Goal: Complete application form

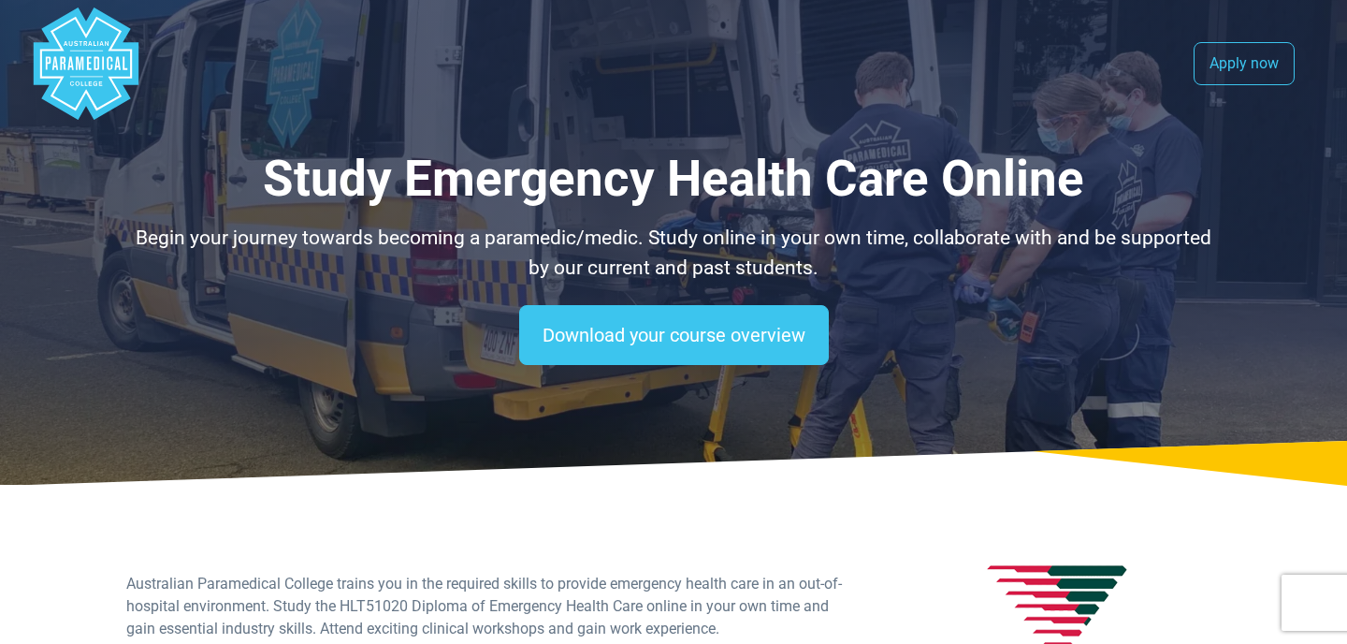
click at [66, 65] on polygon "Australian Paramedical College" at bounding box center [86, 63] width 105 height 112
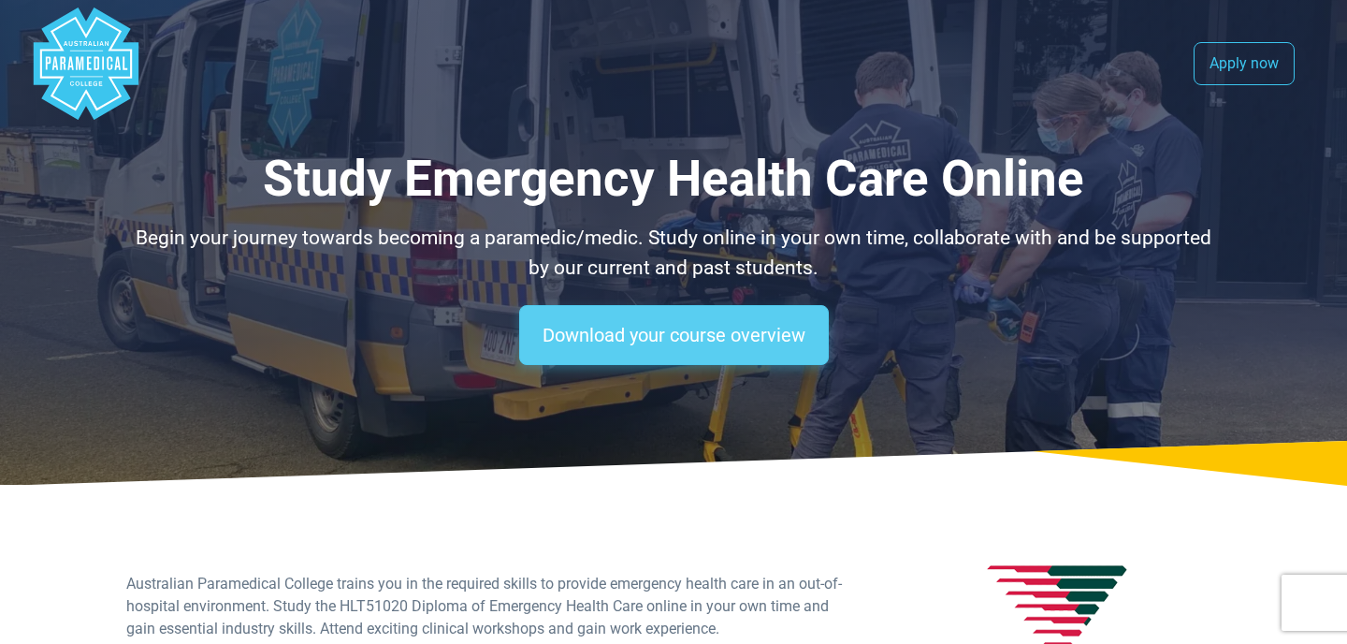
click at [632, 333] on link "Download your course overview" at bounding box center [674, 335] width 310 height 60
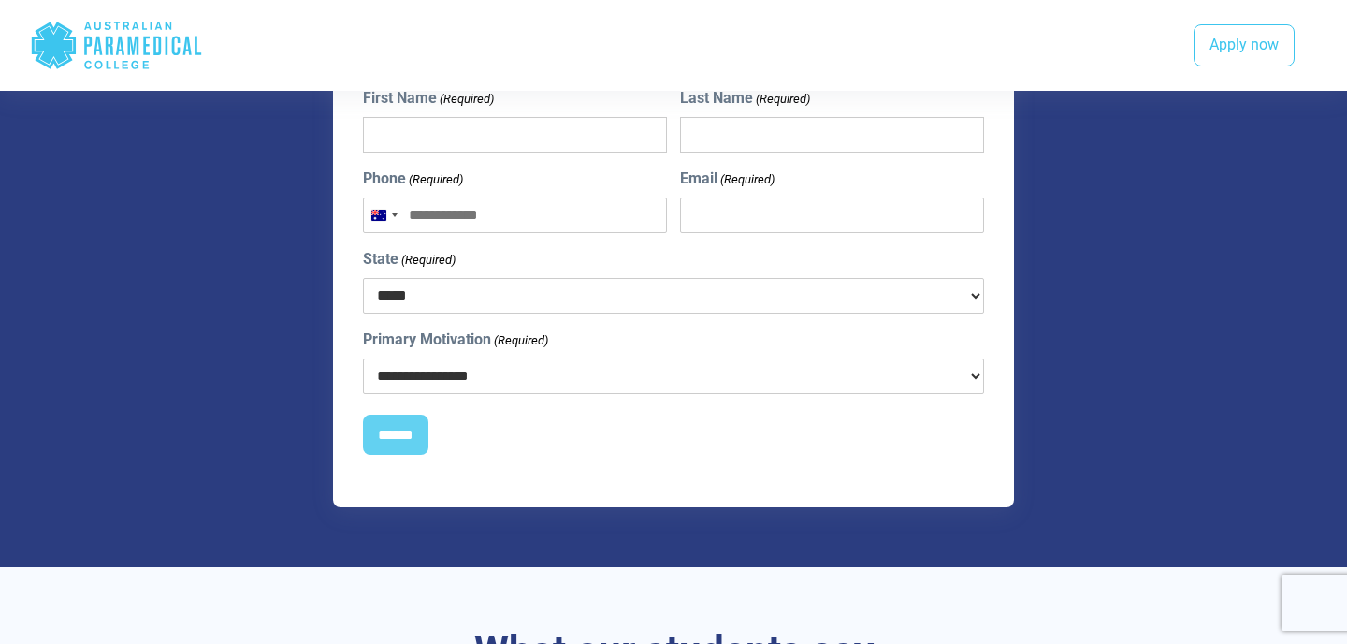
scroll to position [857, 0]
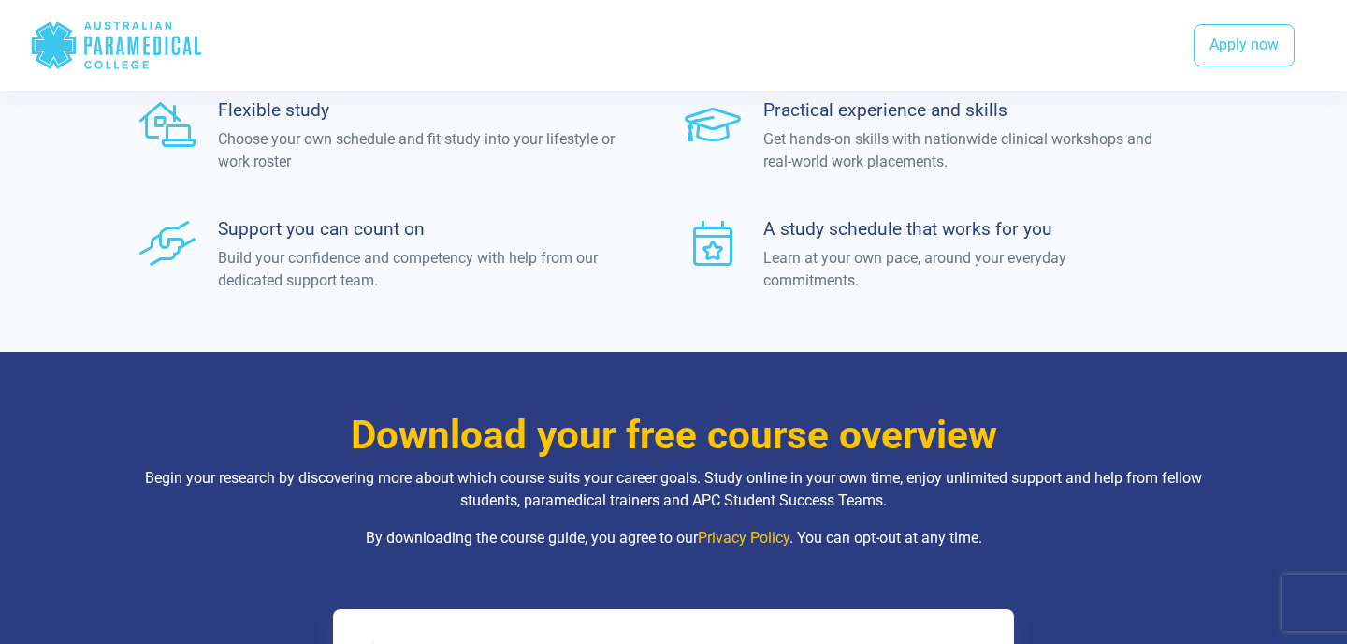
click at [75, 46] on polygon "Australian Paramedical College" at bounding box center [54, 45] width 44 height 47
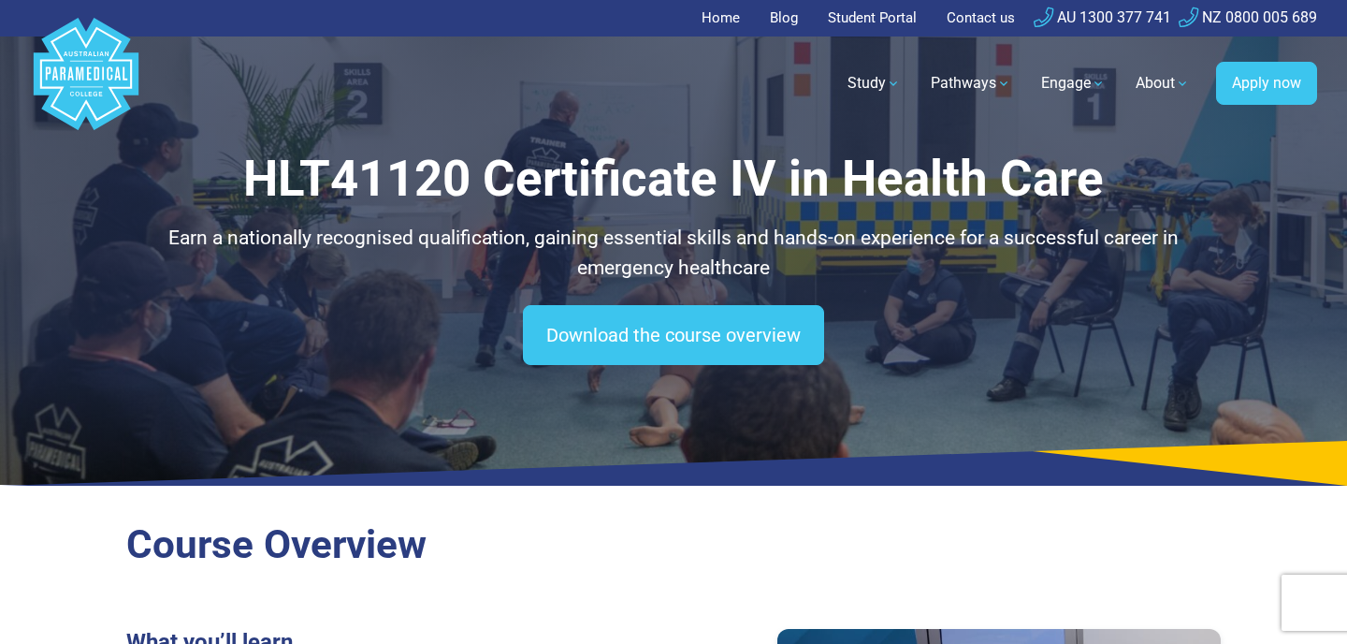
click at [93, 77] on polygon "Australian Paramedical College" at bounding box center [86, 74] width 105 height 112
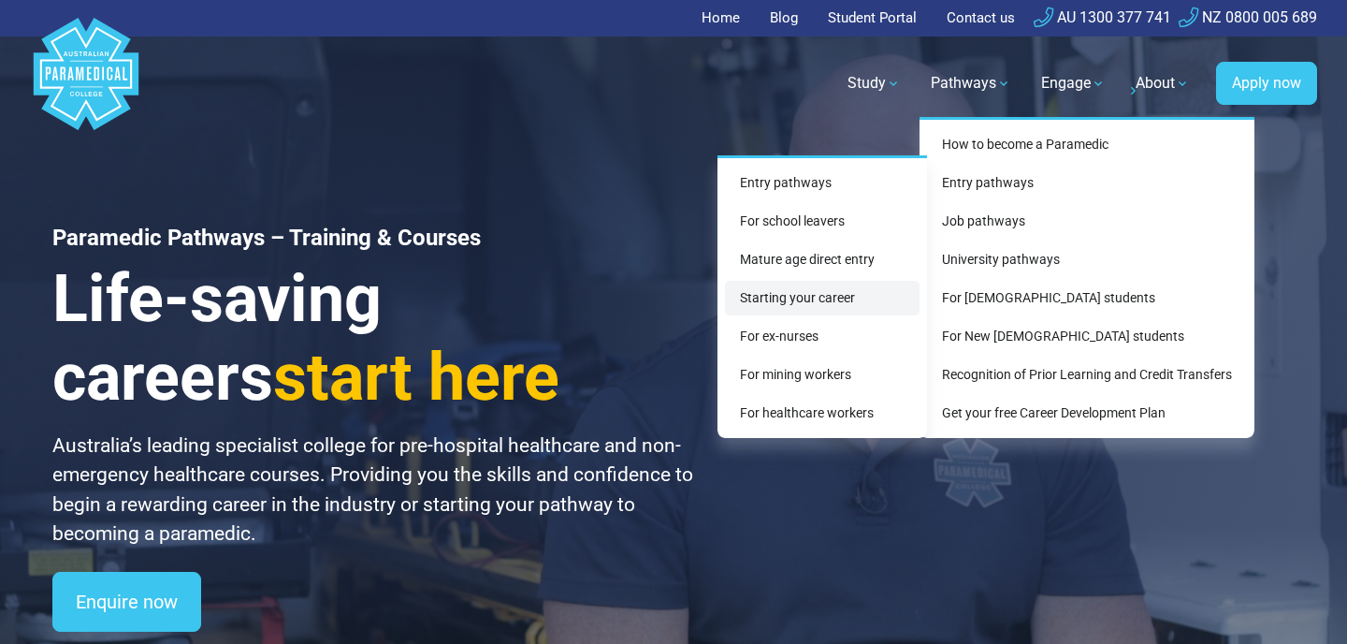
click at [859, 302] on link "Starting your career" at bounding box center [822, 298] width 195 height 35
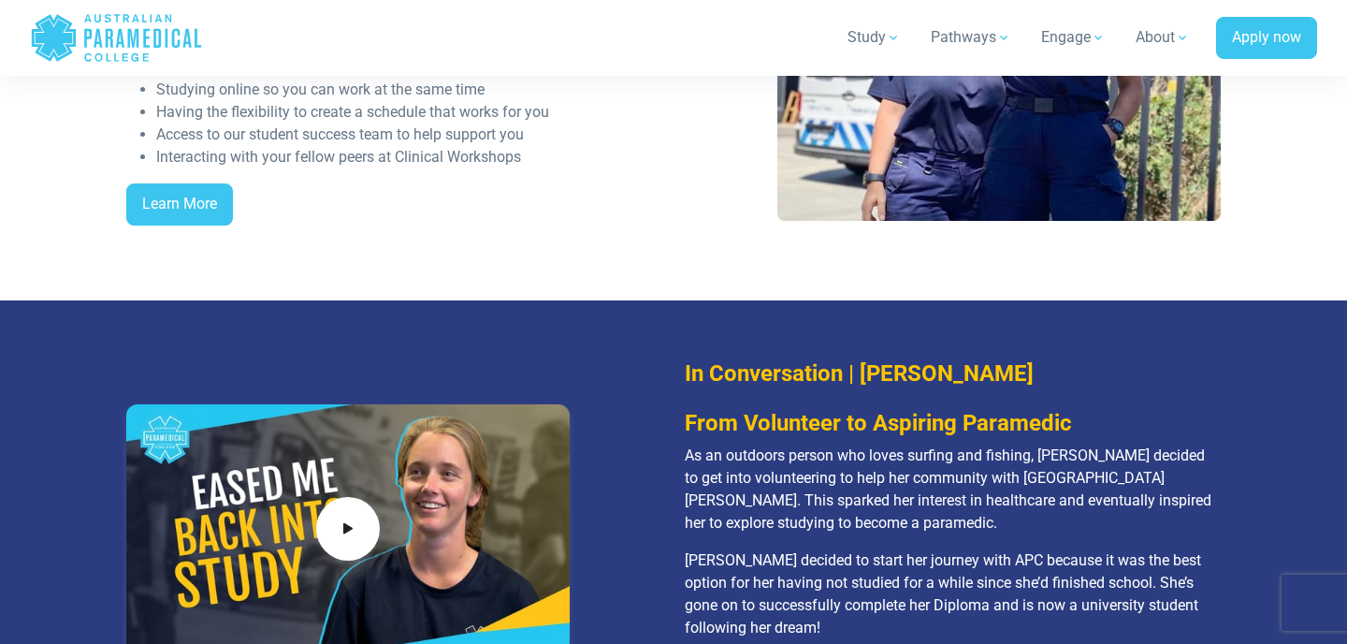
scroll to position [1876, 0]
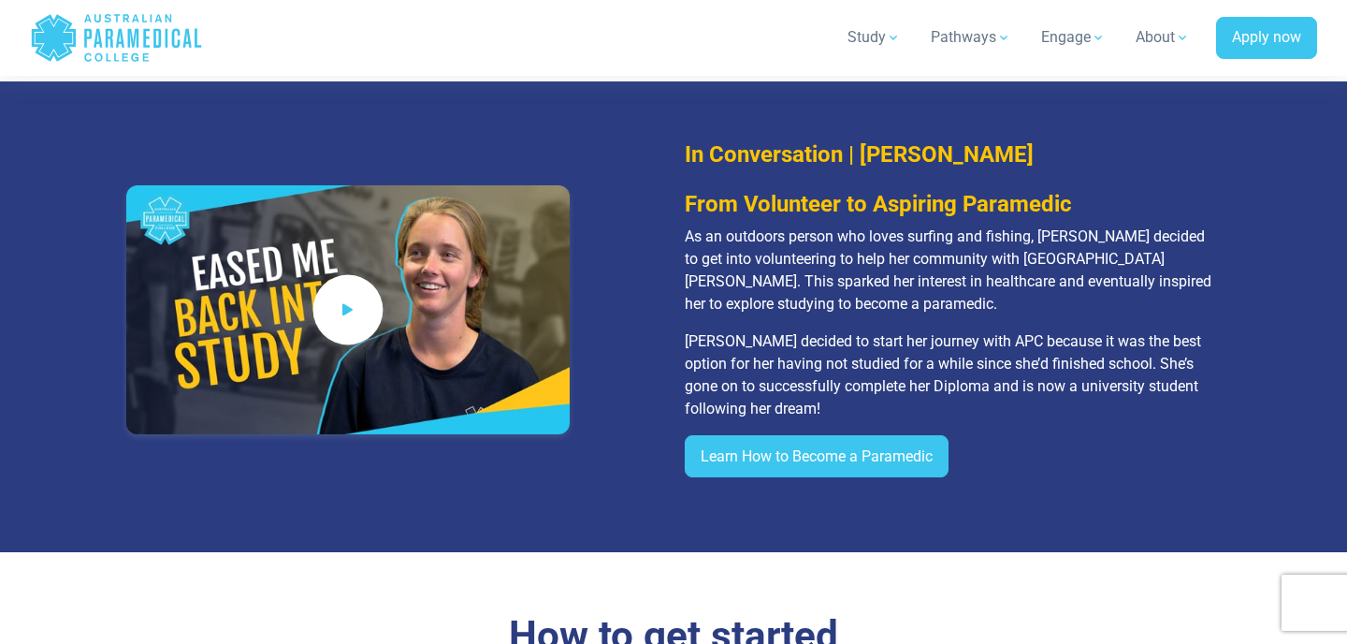
click at [335, 315] on span at bounding box center [347, 310] width 70 height 70
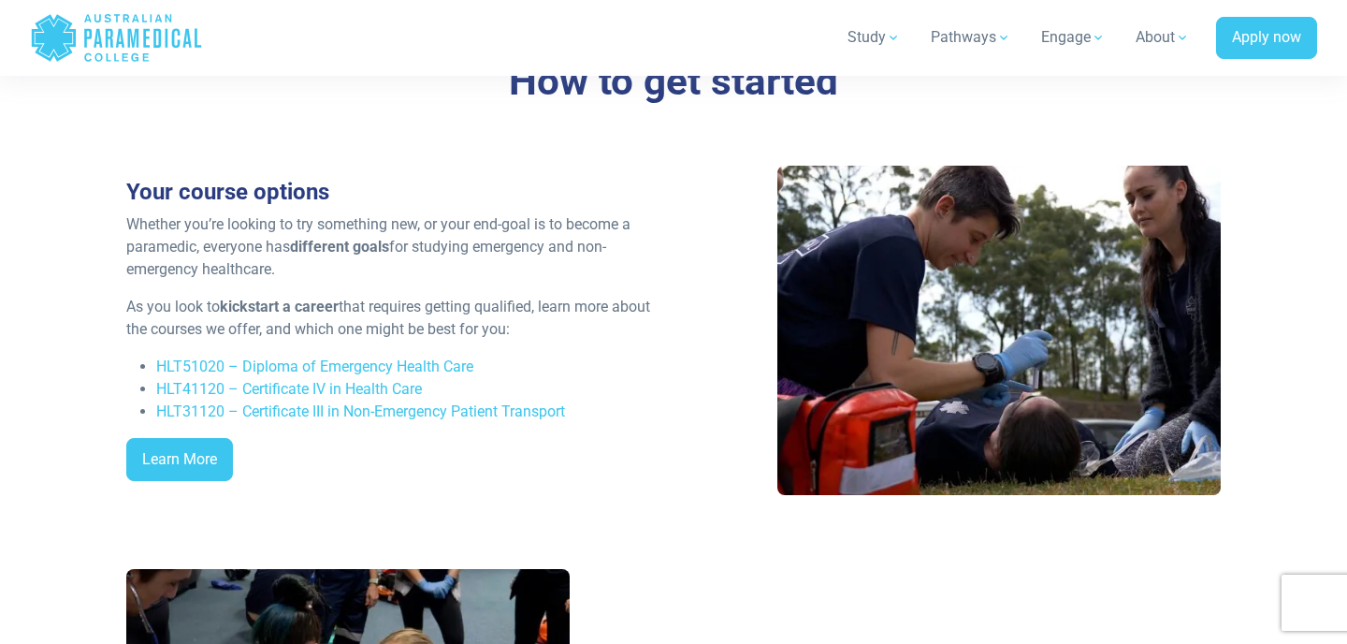
scroll to position [2377, 0]
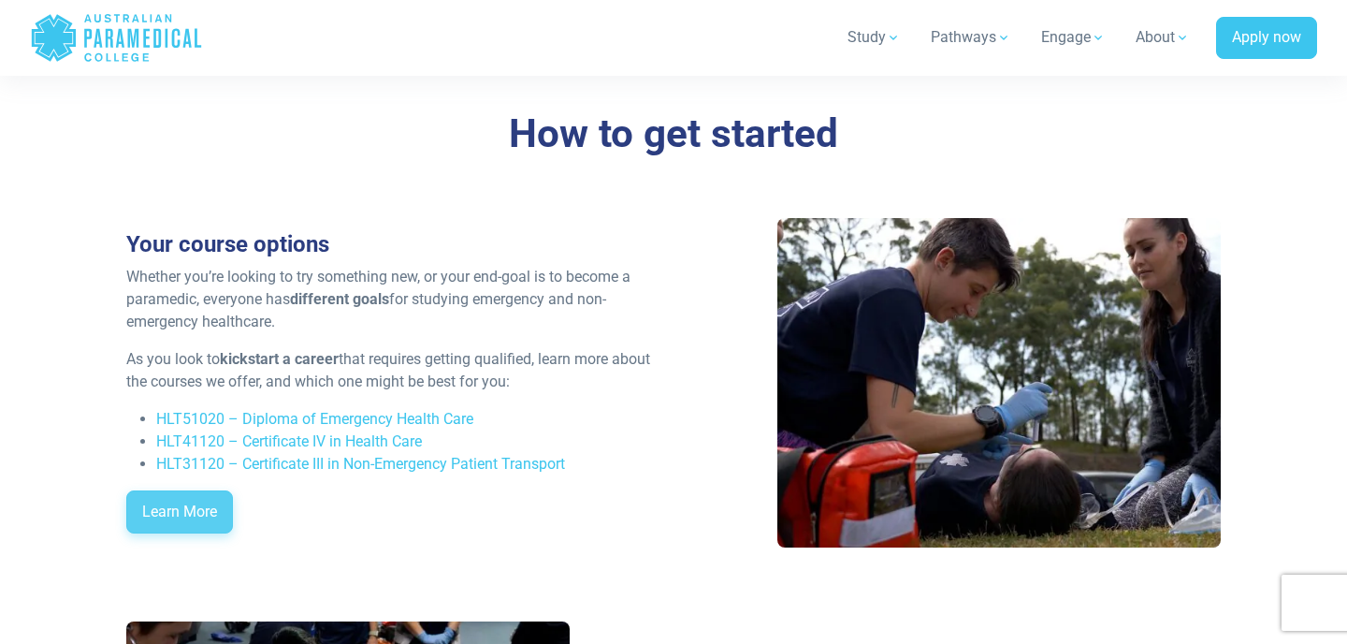
click at [202, 518] on link "Learn More" at bounding box center [179, 511] width 107 height 43
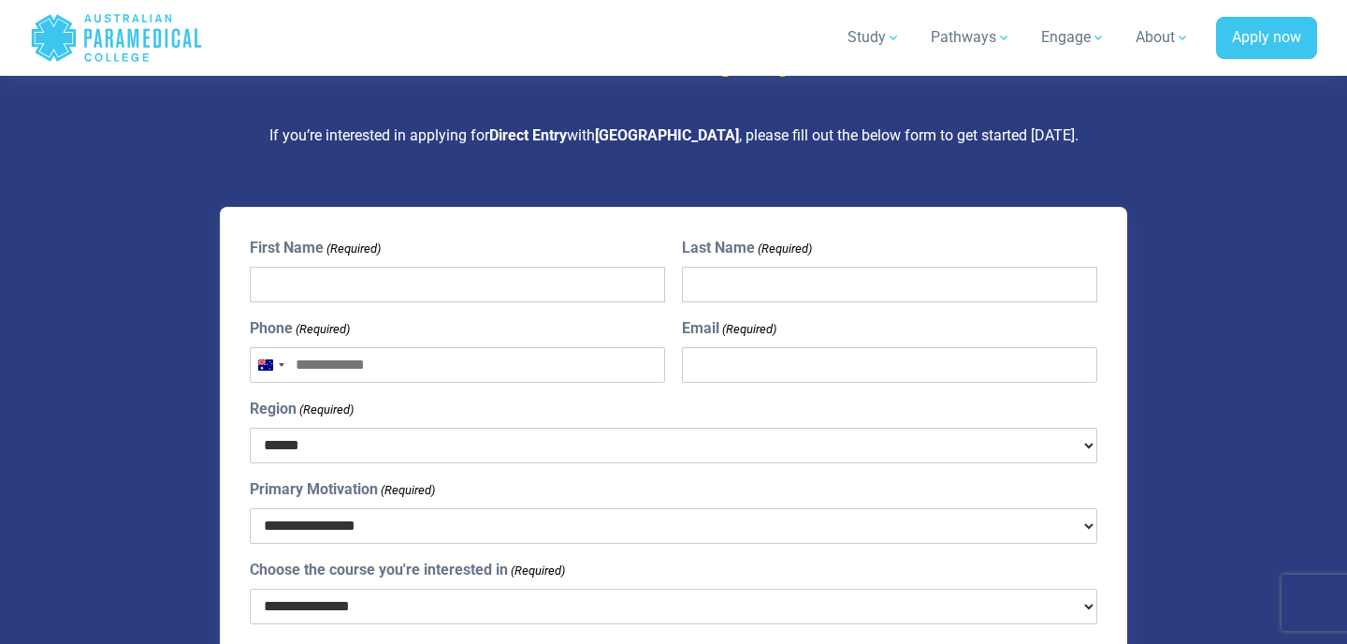
scroll to position [2377, 0]
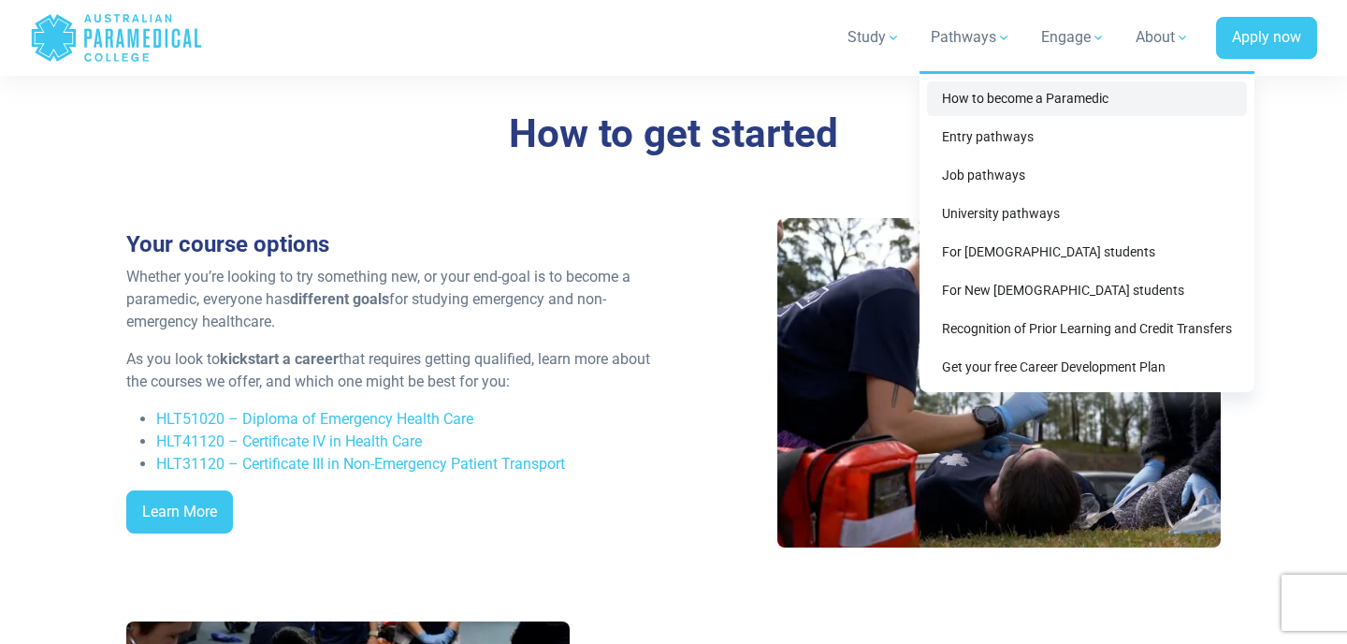
click at [965, 106] on link "How to become a Paramedic" at bounding box center [1087, 98] width 320 height 35
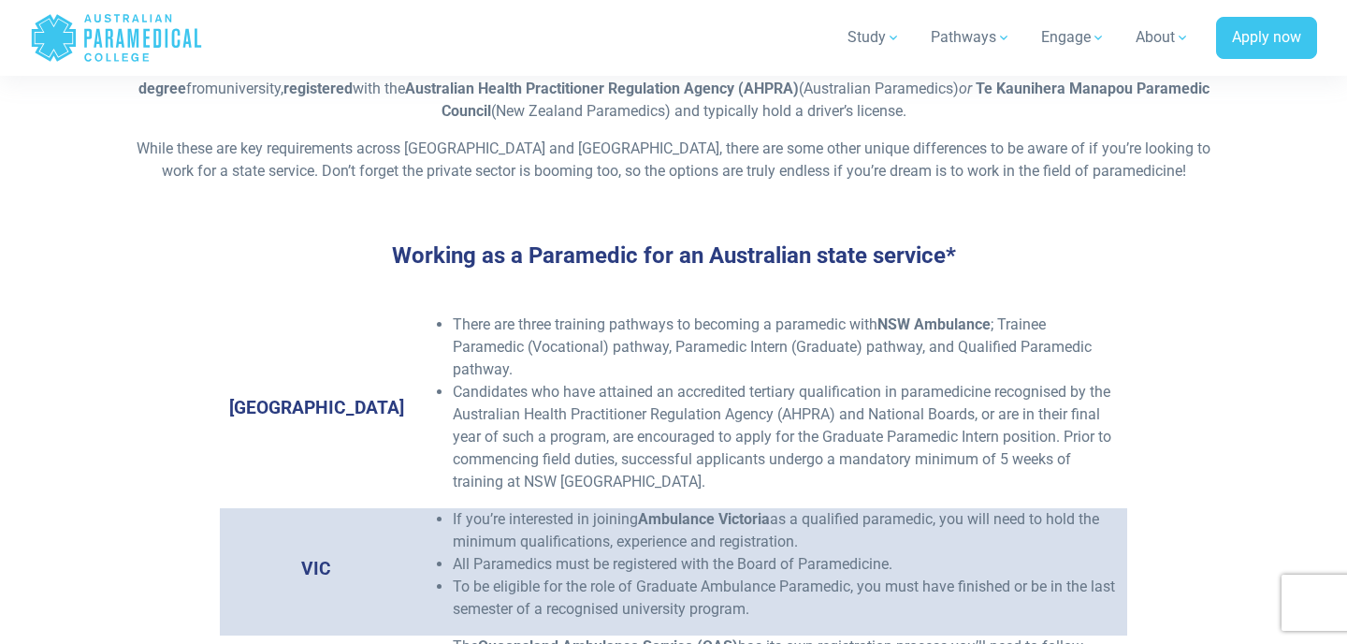
scroll to position [2698, 0]
drag, startPoint x: 975, startPoint y: 409, endPoint x: 1032, endPoint y: 409, distance: 57.1
click at [1032, 410] on li "Candidates who have attained an accredited tertiary qualification in paramedici…" at bounding box center [786, 435] width 666 height 112
click at [995, 443] on li "Candidates who have attained an accredited tertiary qualification in paramedici…" at bounding box center [786, 435] width 666 height 112
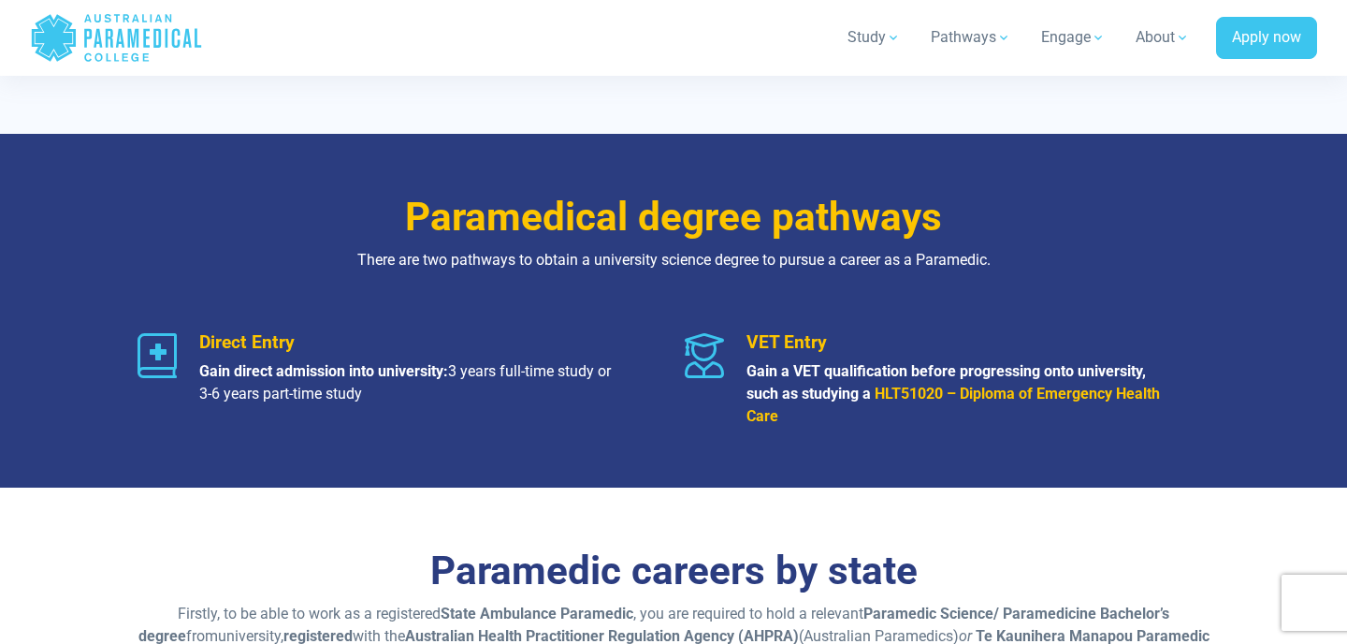
scroll to position [2144, 0]
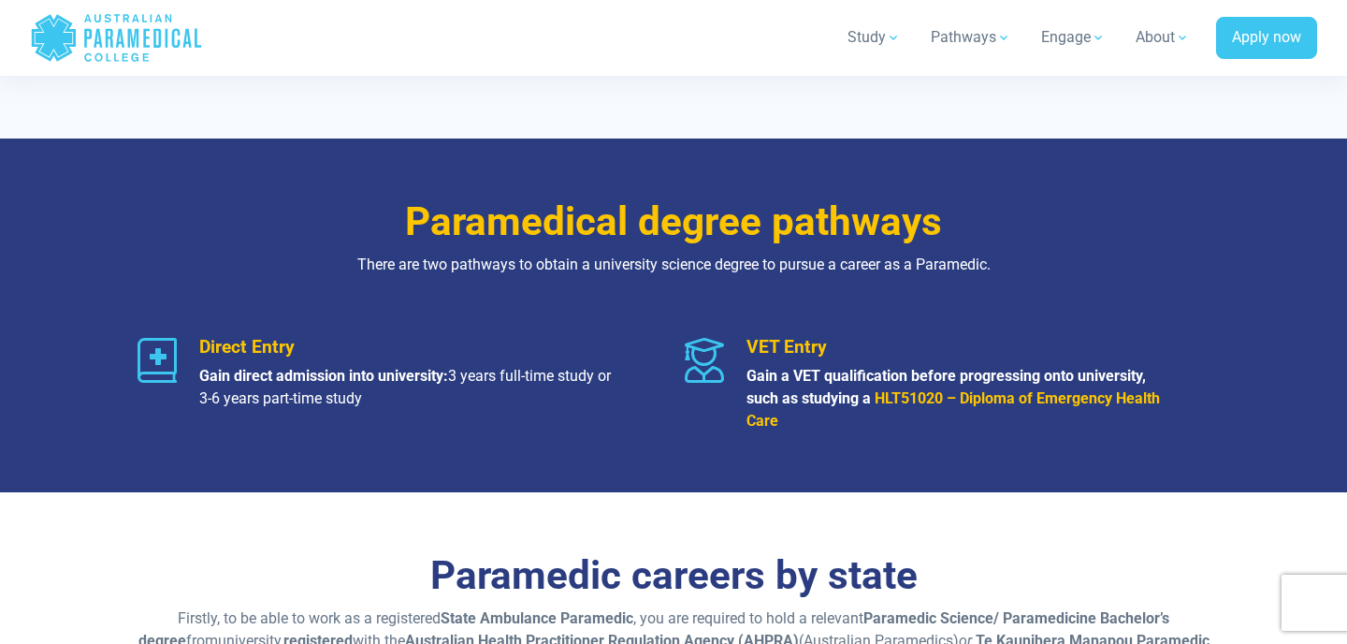
click at [902, 403] on strong "HLT51020 – Diploma of Emergency Health Care" at bounding box center [953, 409] width 413 height 40
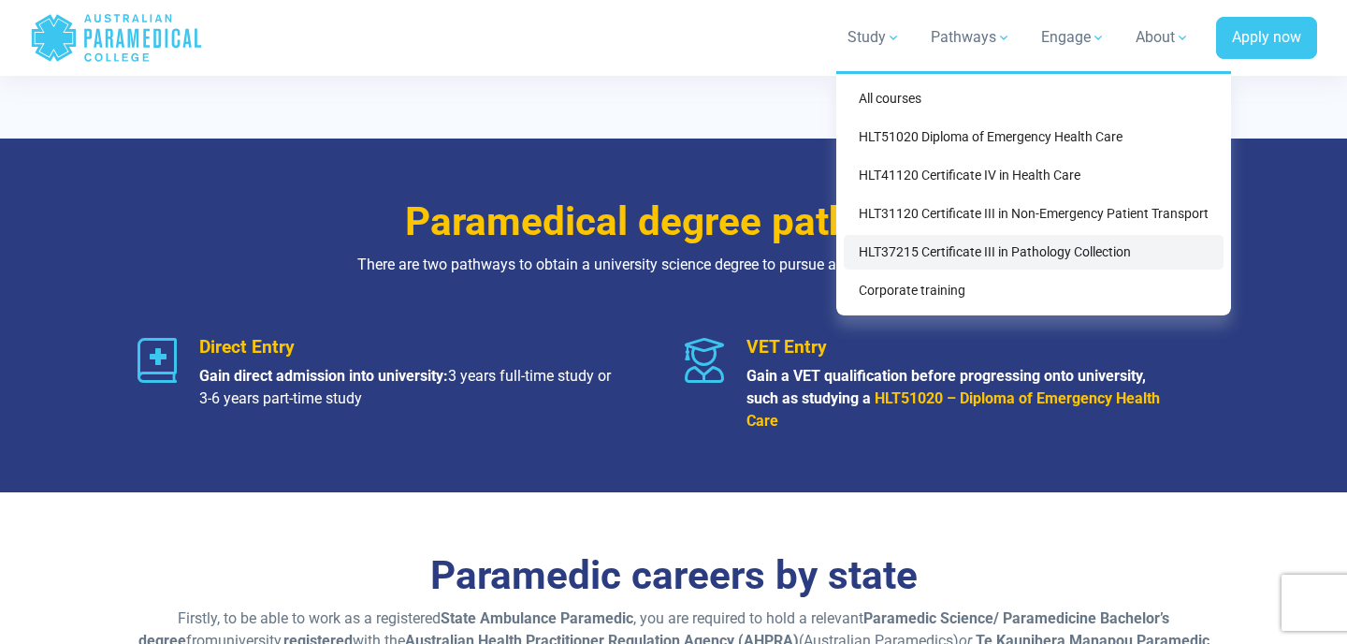
click at [901, 254] on link "HLT37215 Certificate III in Pathology Collection" at bounding box center [1034, 252] width 380 height 35
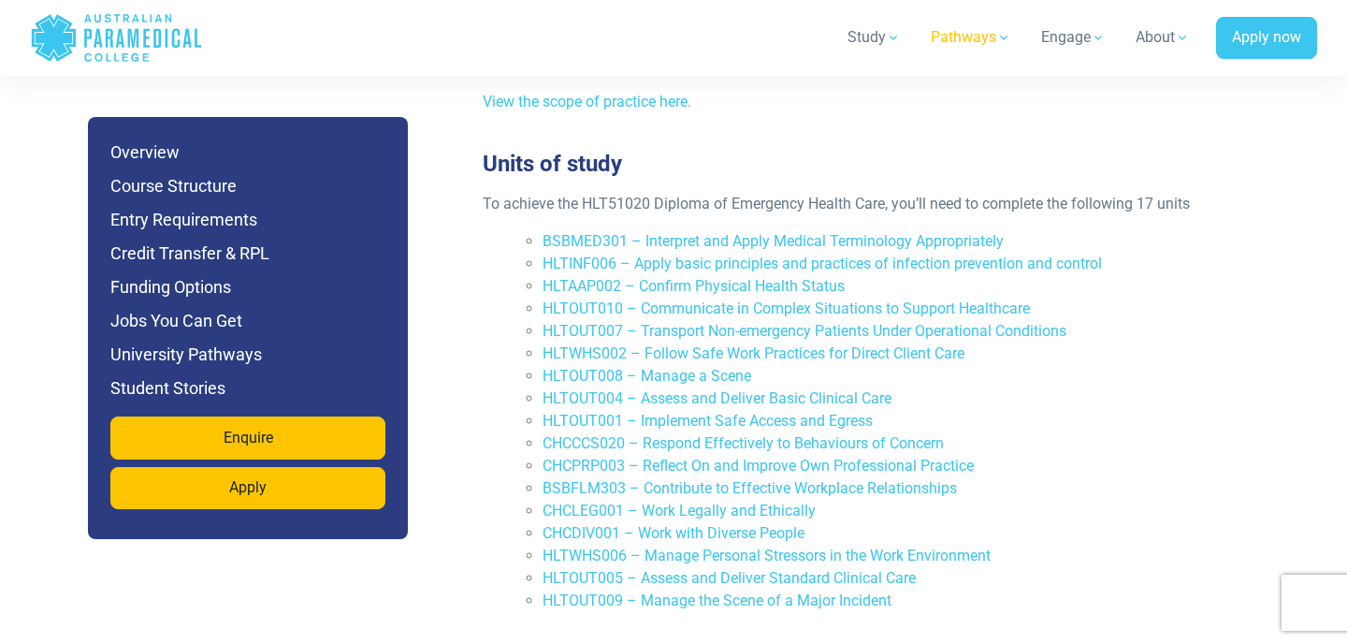
scroll to position [4023, 0]
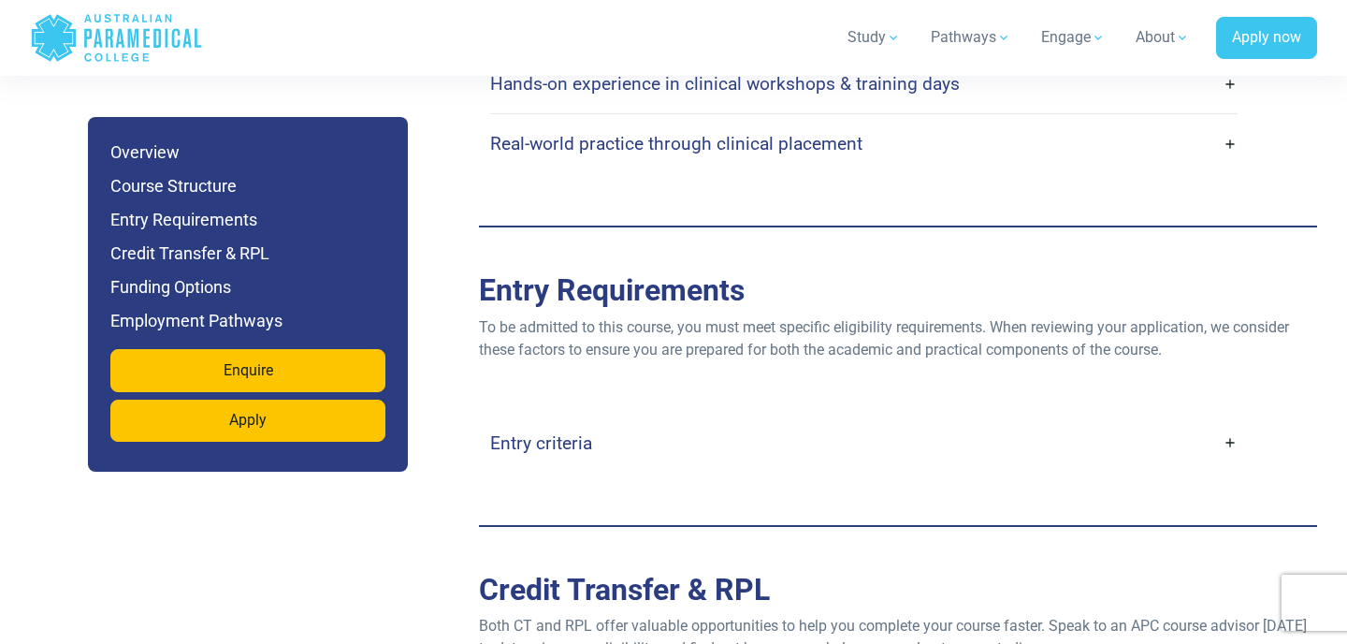
scroll to position [4533, 0]
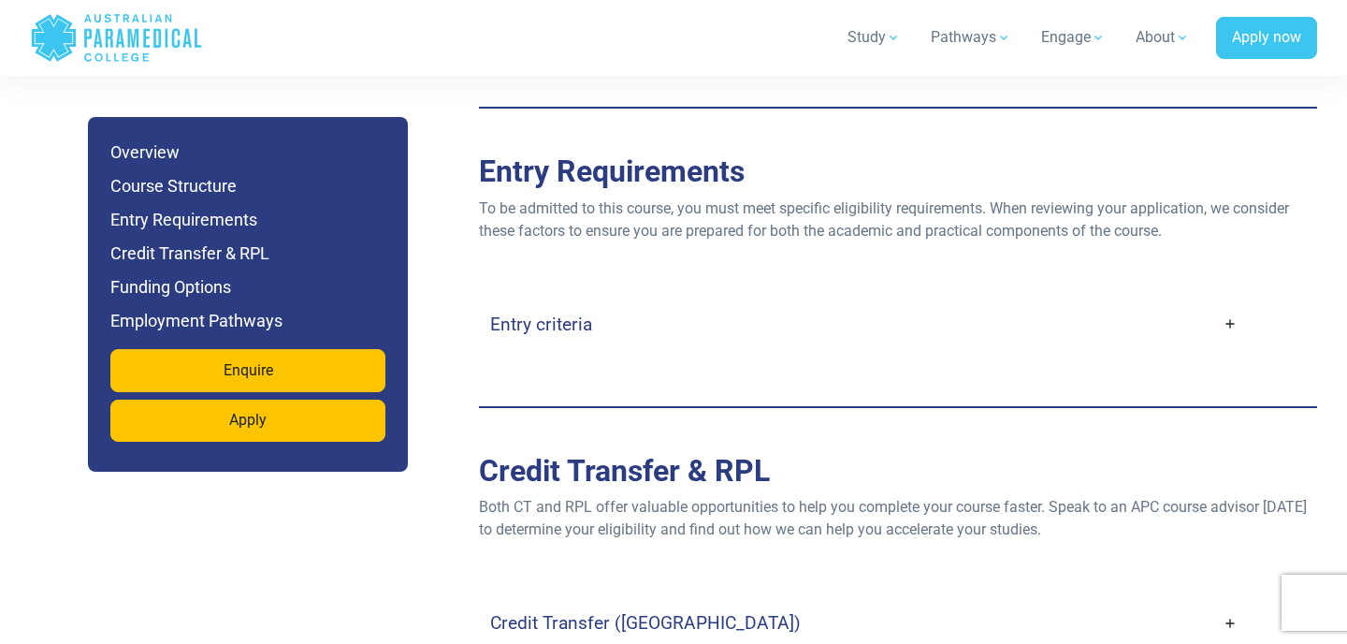
click at [947, 314] on link "Entry criteria" at bounding box center [863, 324] width 747 height 44
click at [1235, 303] on link "Entry criteria" at bounding box center [863, 324] width 747 height 44
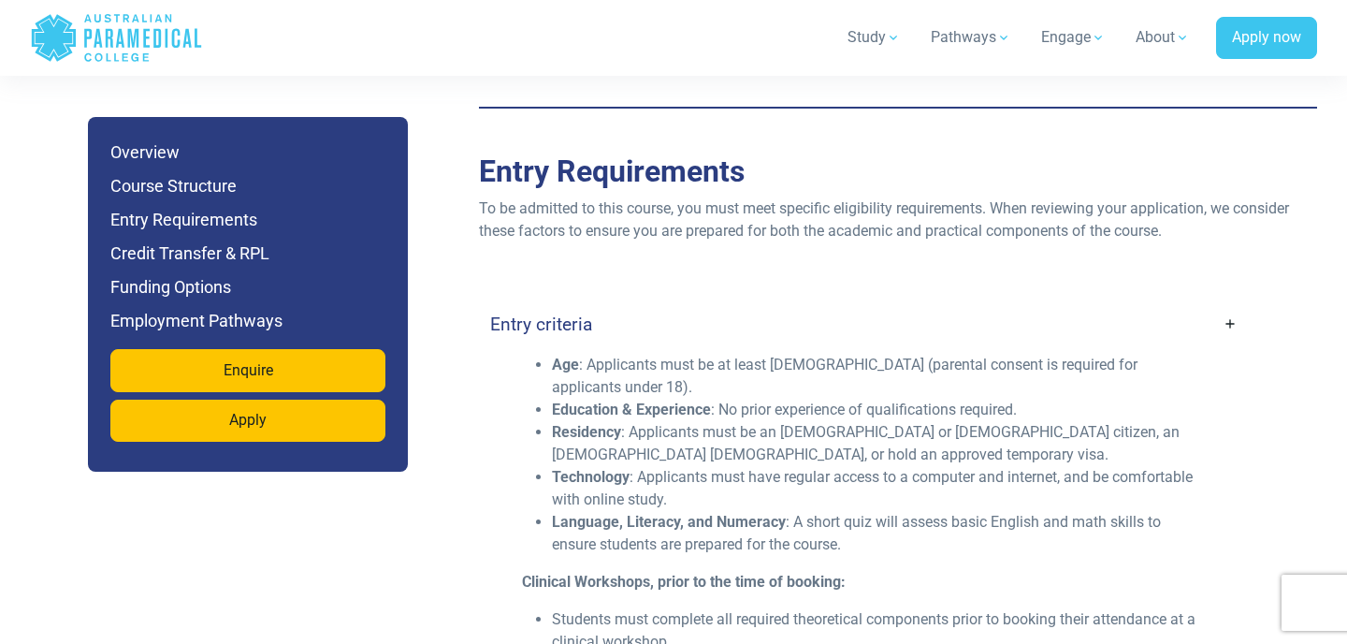
click at [1234, 302] on link "Entry criteria" at bounding box center [863, 324] width 747 height 44
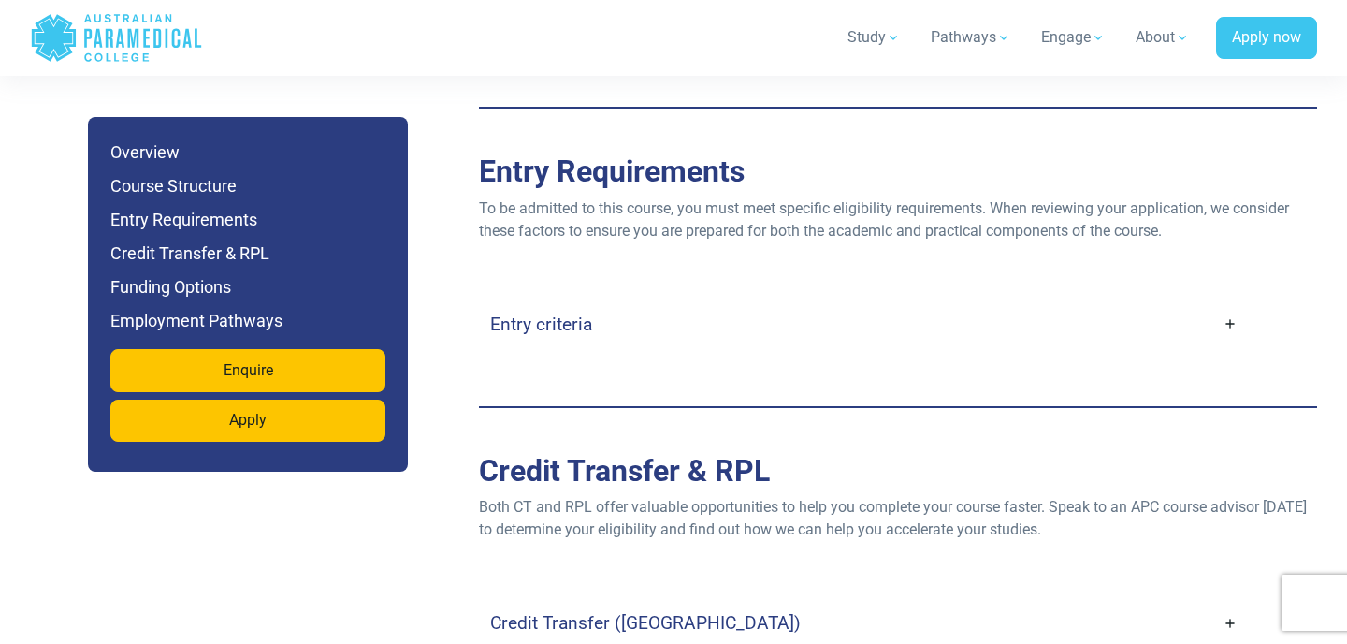
click at [1234, 302] on link "Entry criteria" at bounding box center [863, 324] width 747 height 44
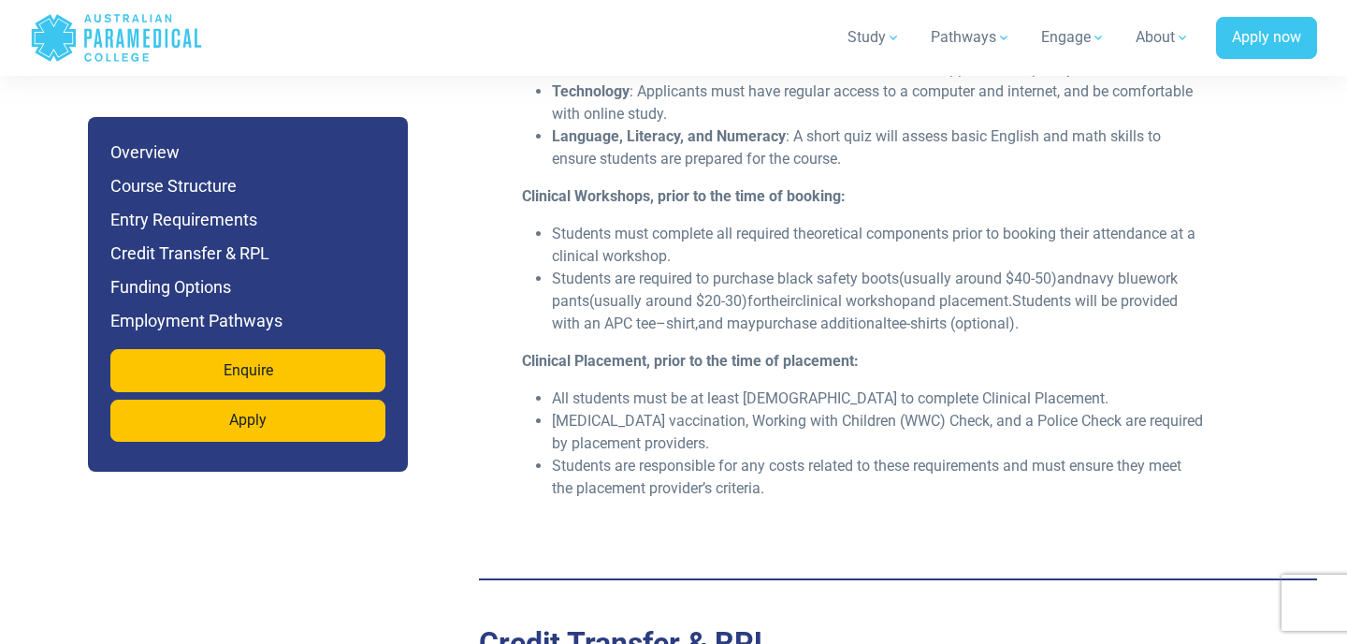
scroll to position [5350, 0]
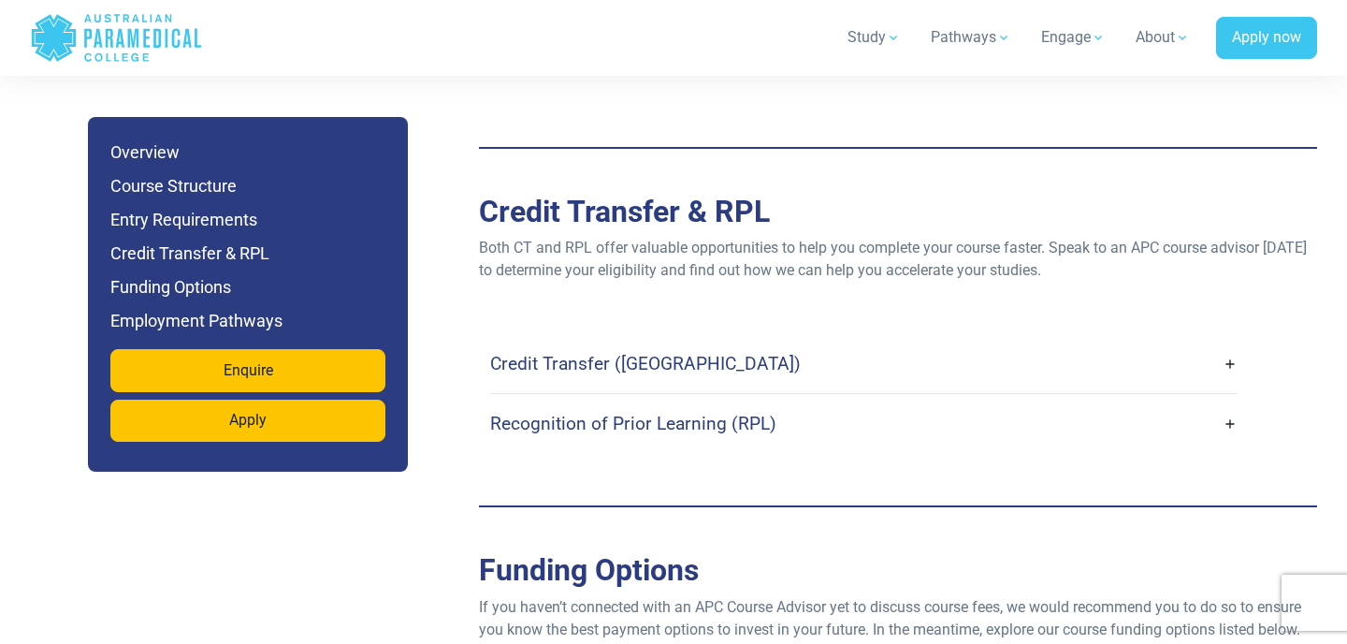
click at [1229, 341] on link "Credit Transfer ([GEOGRAPHIC_DATA])" at bounding box center [863, 363] width 747 height 44
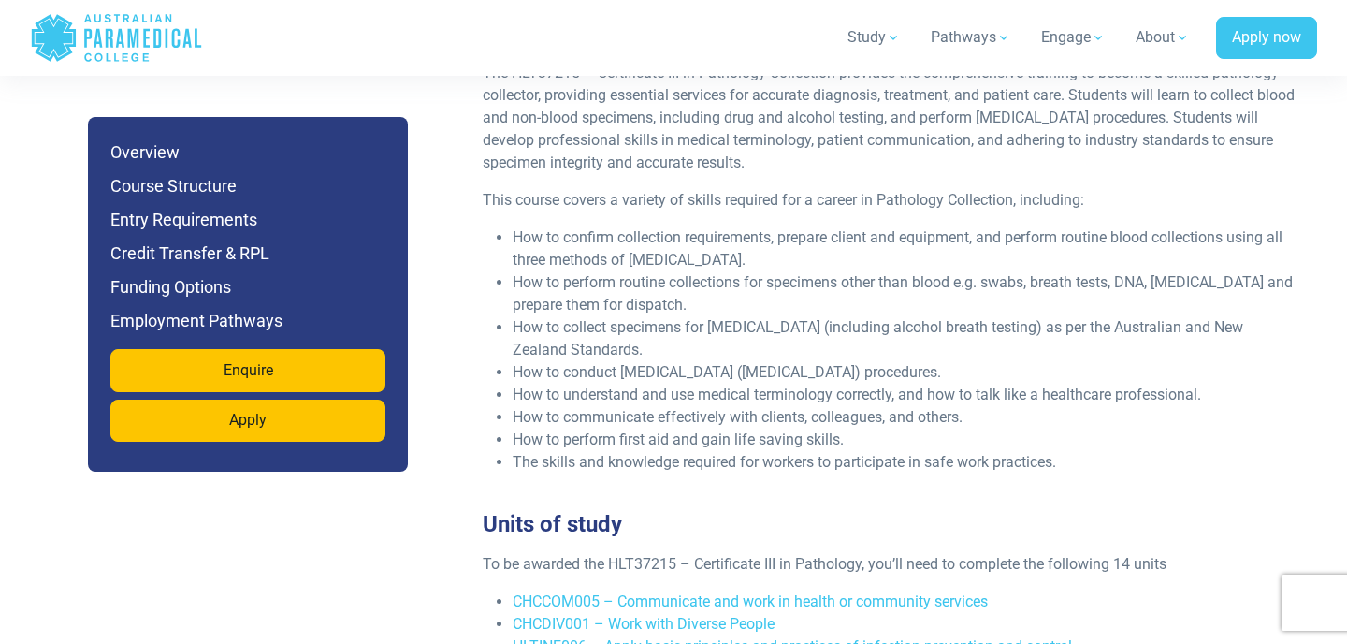
scroll to position [3155, 0]
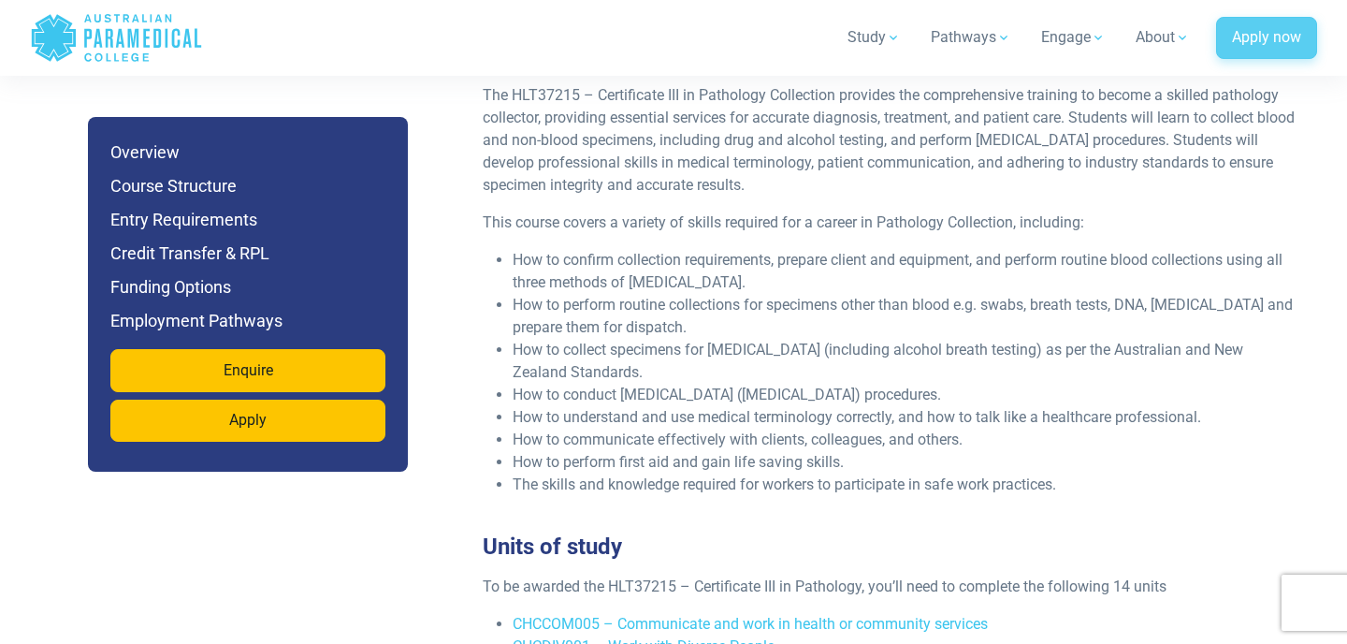
click at [1259, 44] on link "Apply now" at bounding box center [1266, 38] width 101 height 43
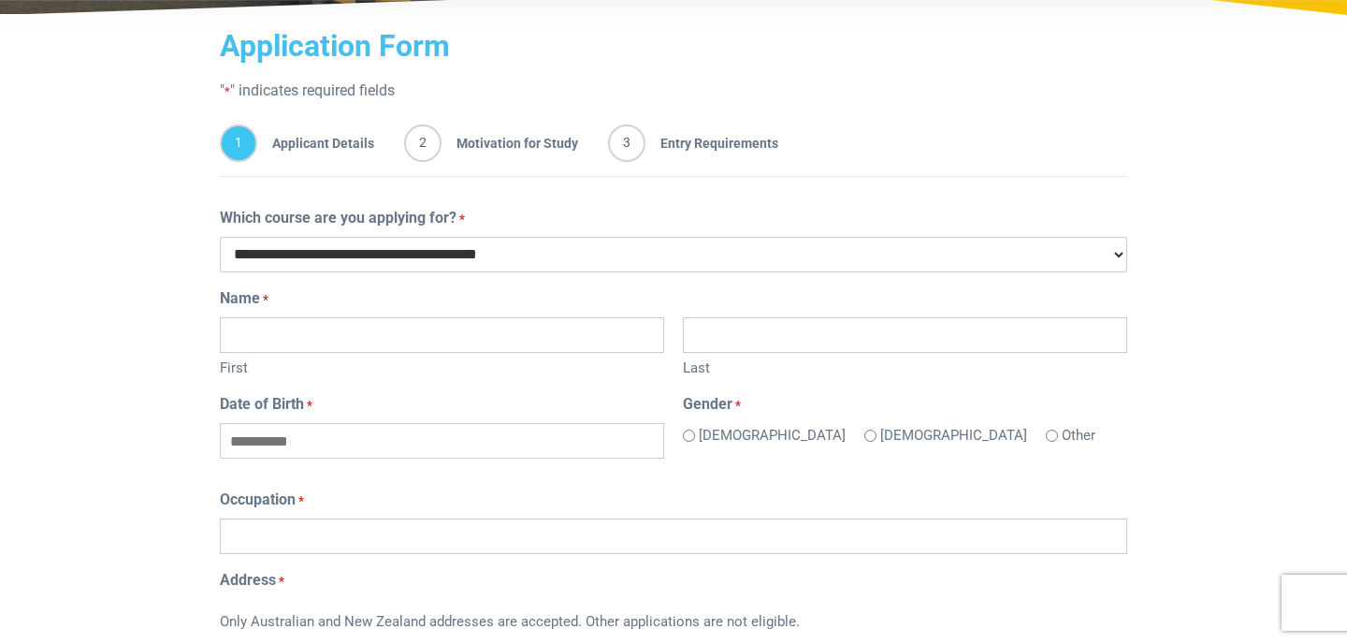
scroll to position [306, 0]
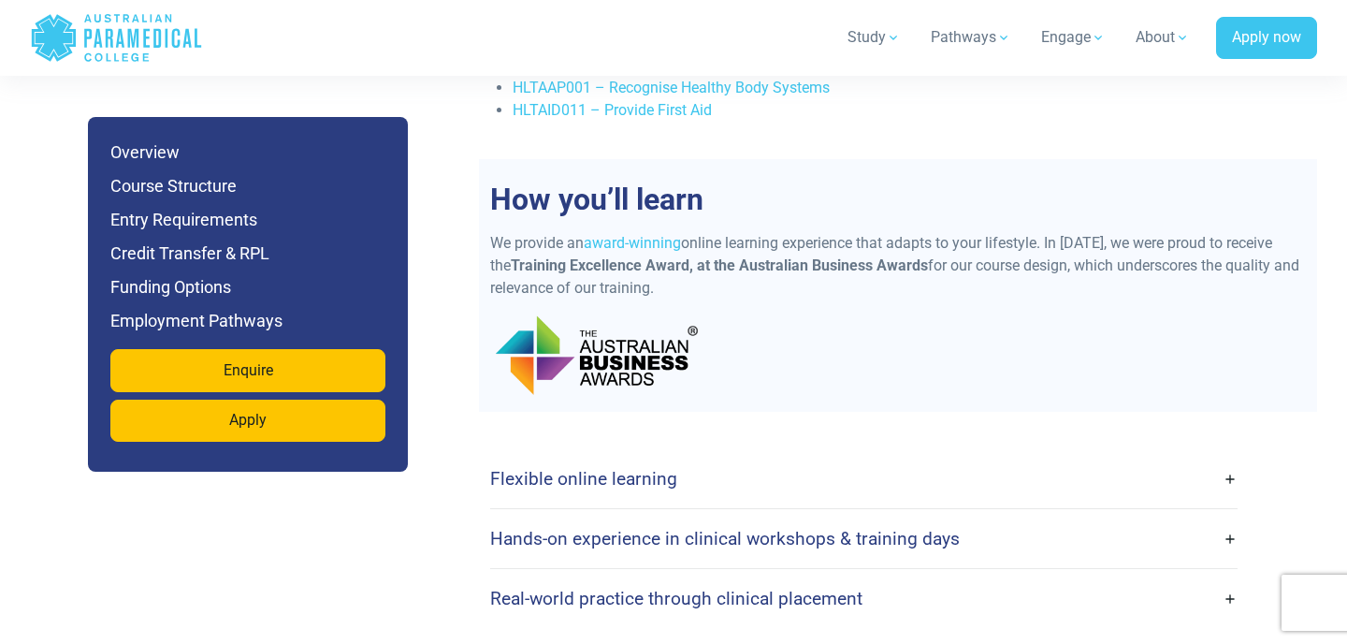
scroll to position [4011, 0]
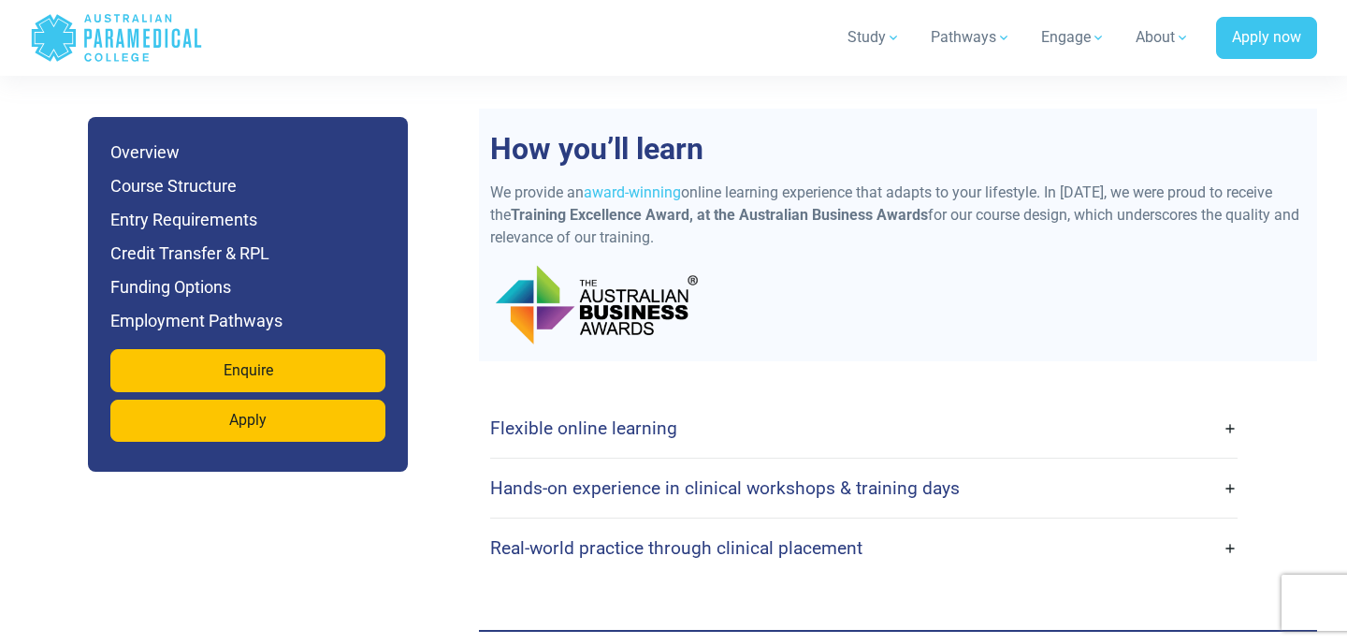
click at [543, 423] on link "Flexible online learning" at bounding box center [863, 428] width 747 height 44
click at [553, 417] on h4 "Flexible online learning" at bounding box center [583, 428] width 187 height 22
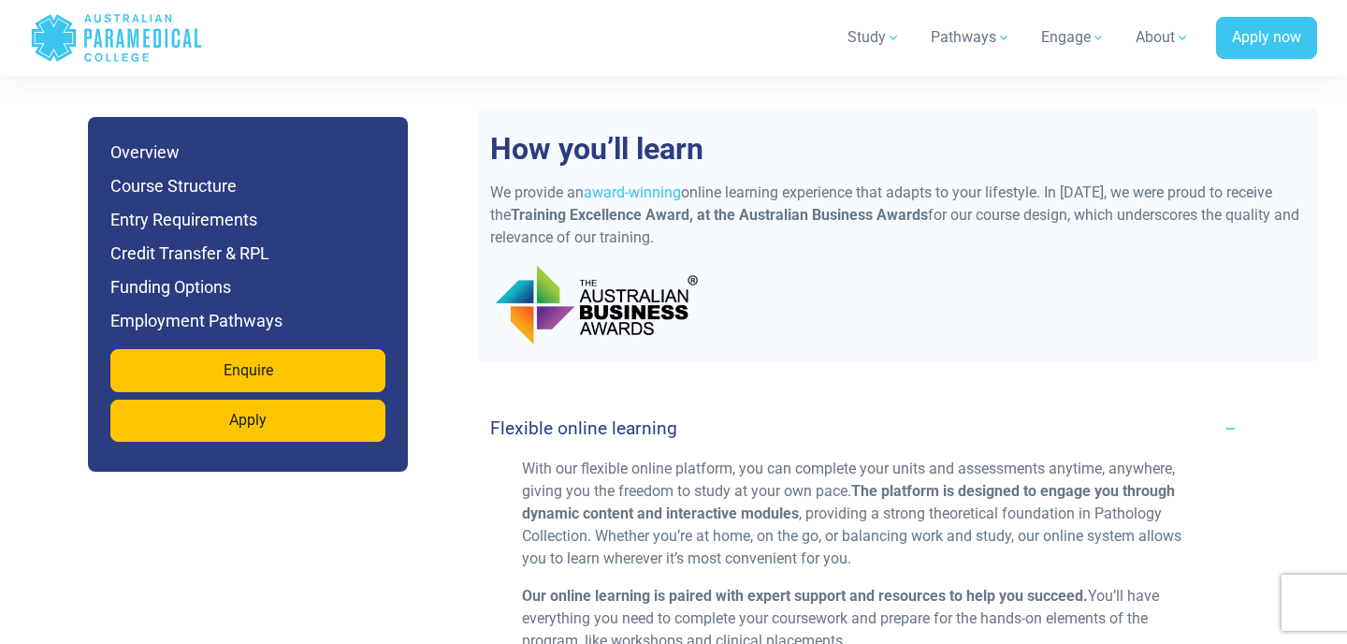
click at [554, 417] on h4 "Flexible online learning" at bounding box center [583, 428] width 187 height 22
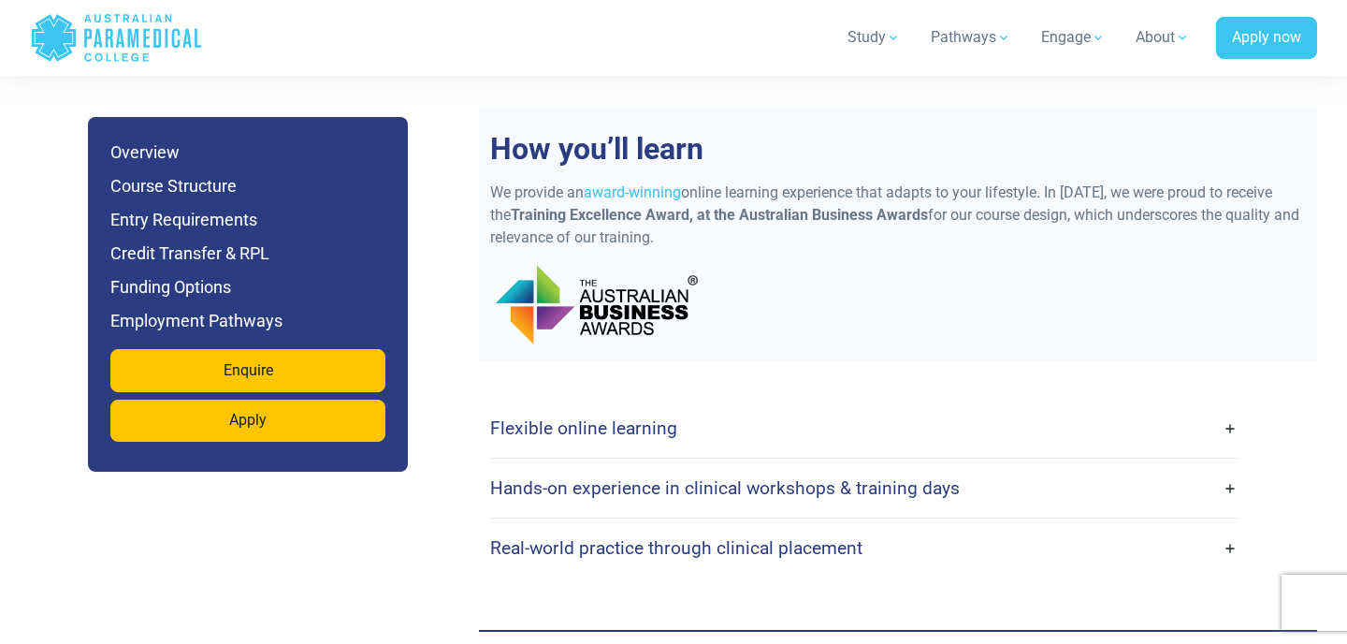
click at [556, 477] on h4 "Hands-on experience in clinical workshops & training days" at bounding box center [725, 488] width 470 height 22
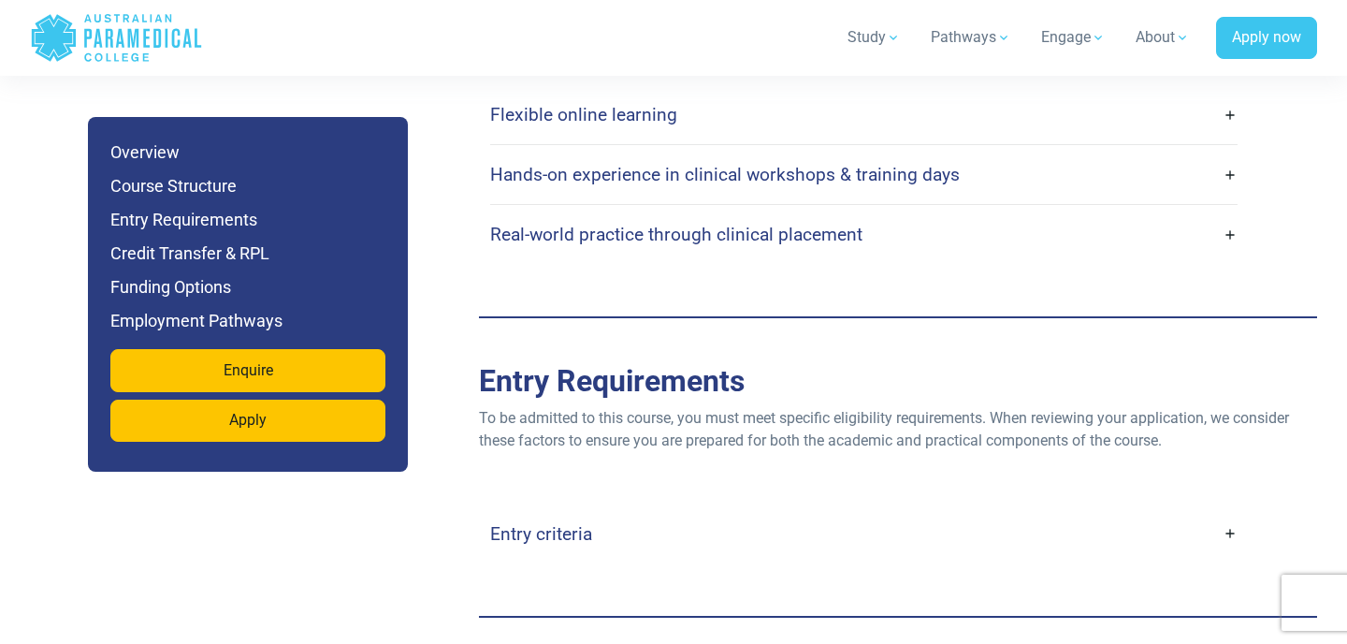
scroll to position [4015, 0]
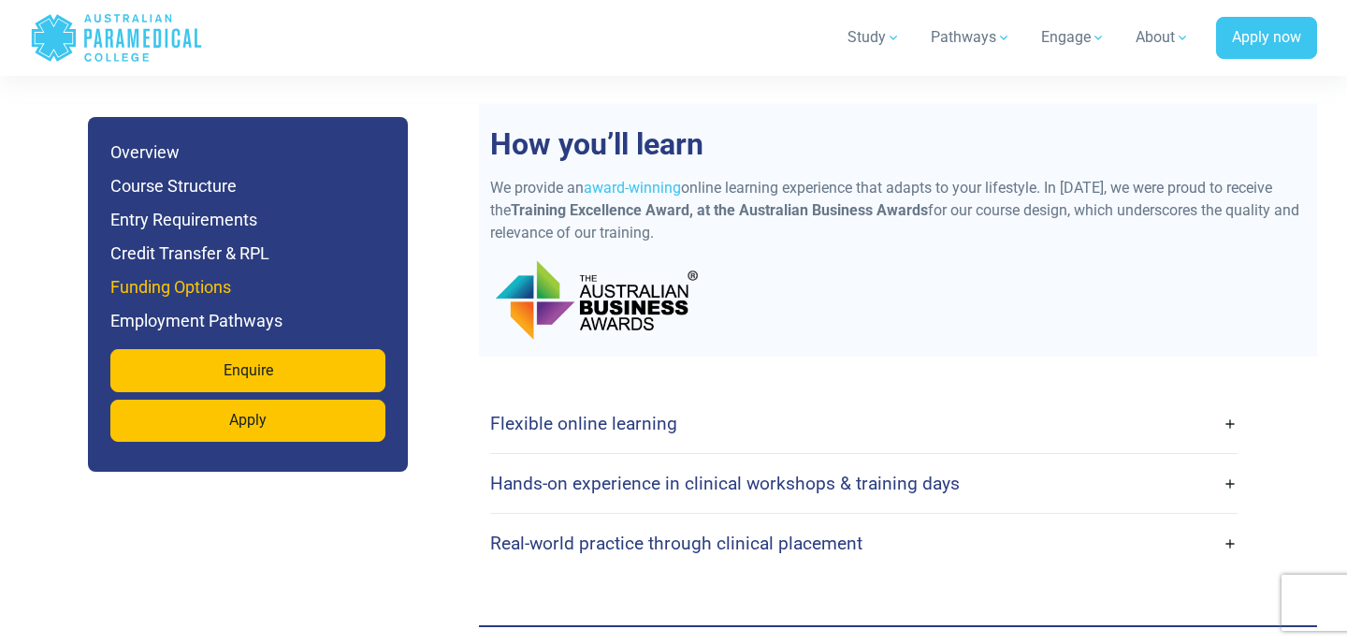
click at [181, 294] on h6 "Funding Options" at bounding box center [247, 287] width 275 height 26
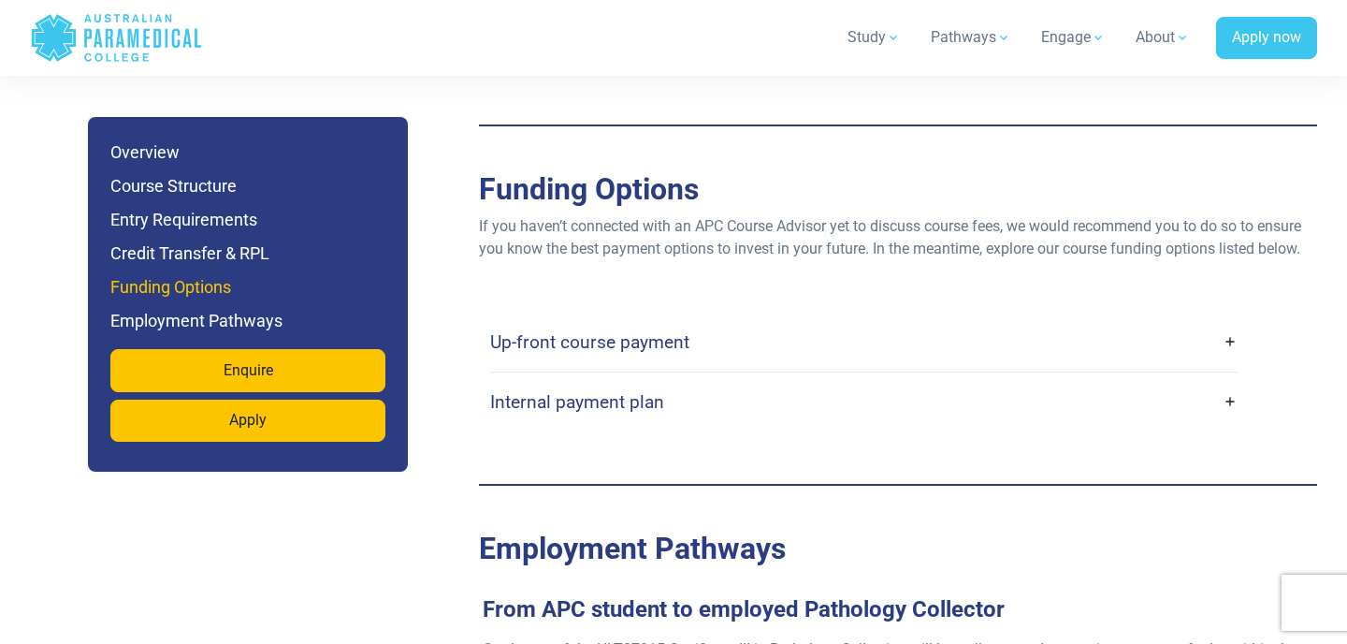
scroll to position [5229, 0]
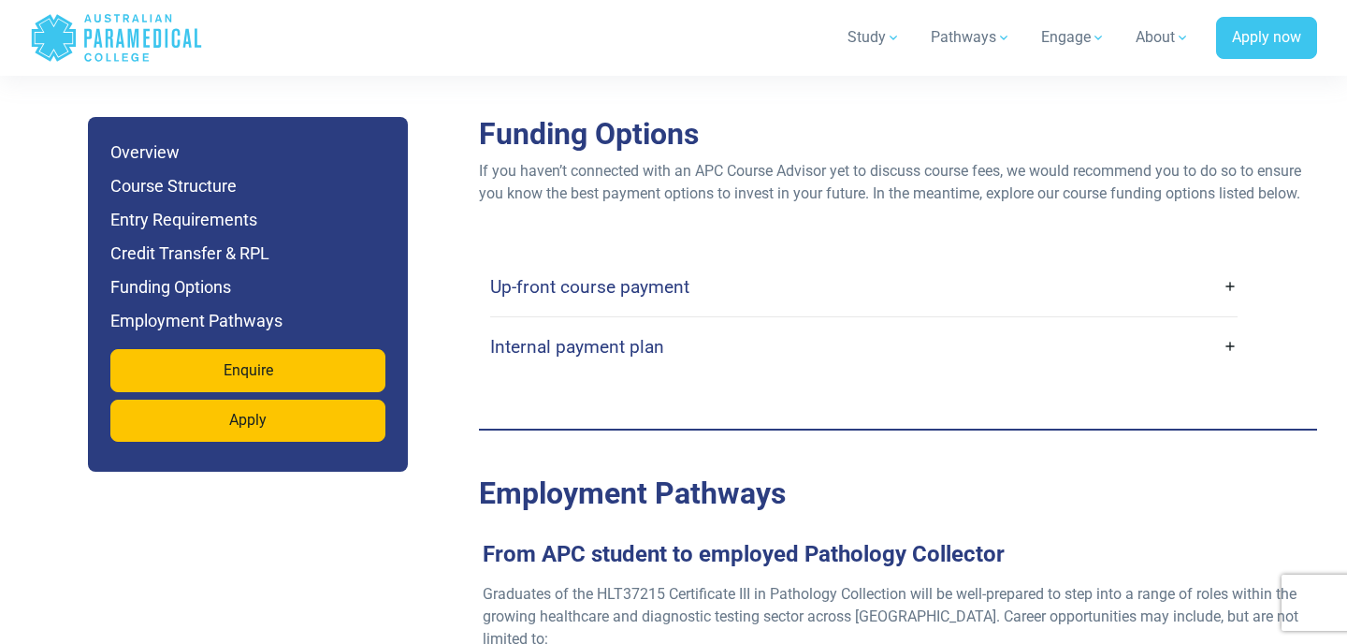
click at [503, 276] on h4 "Up-front course payment" at bounding box center [589, 287] width 199 height 22
click at [558, 276] on h4 "Up-front course payment" at bounding box center [589, 287] width 199 height 22
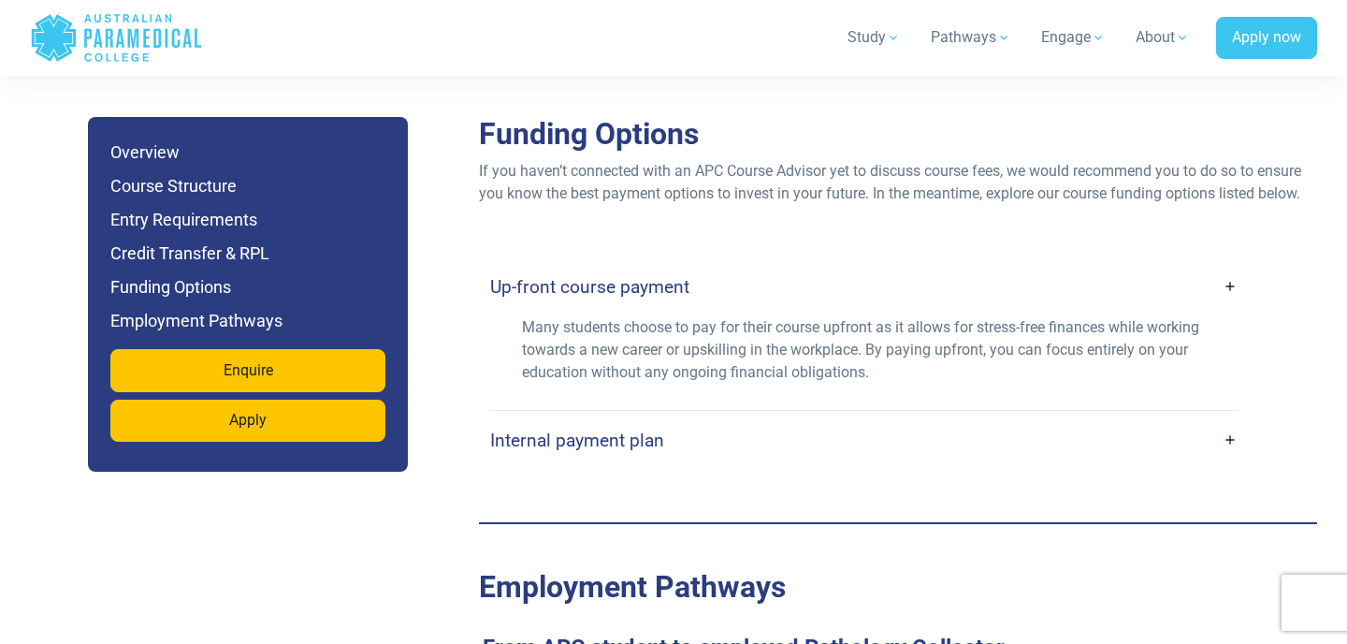
click at [555, 432] on link "Internal payment plan" at bounding box center [863, 440] width 747 height 44
click at [550, 418] on link "Internal payment plan" at bounding box center [863, 440] width 747 height 44
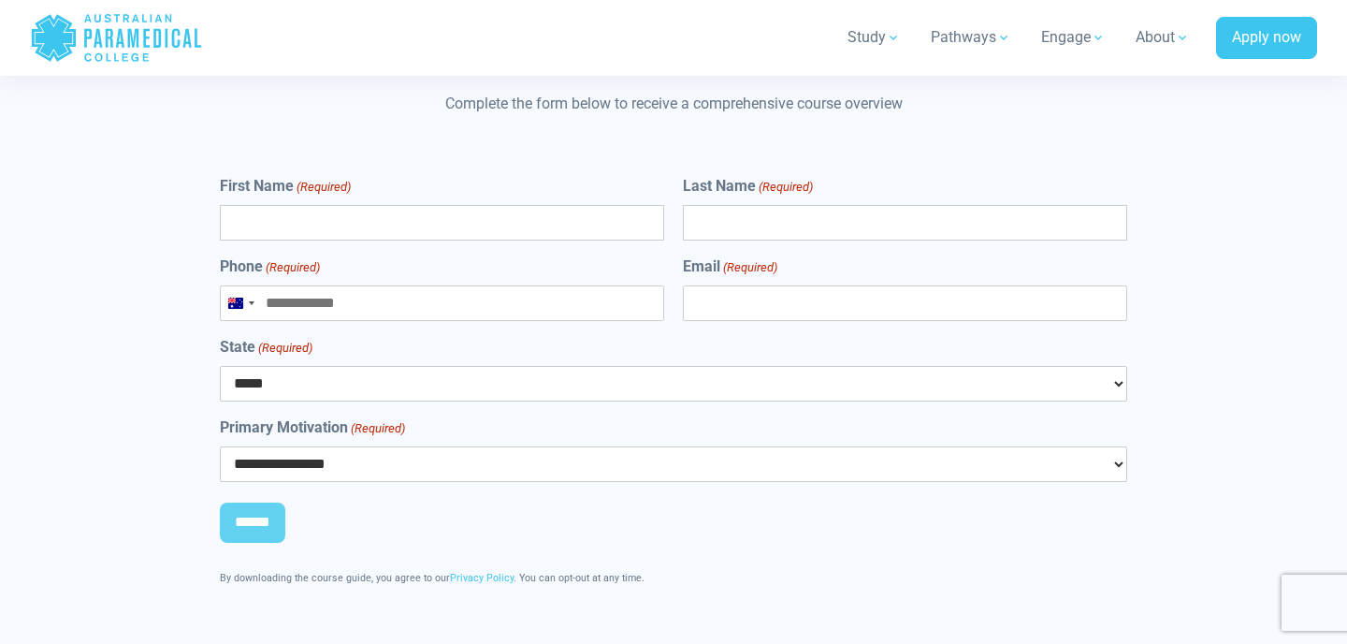
scroll to position [7180, 0]
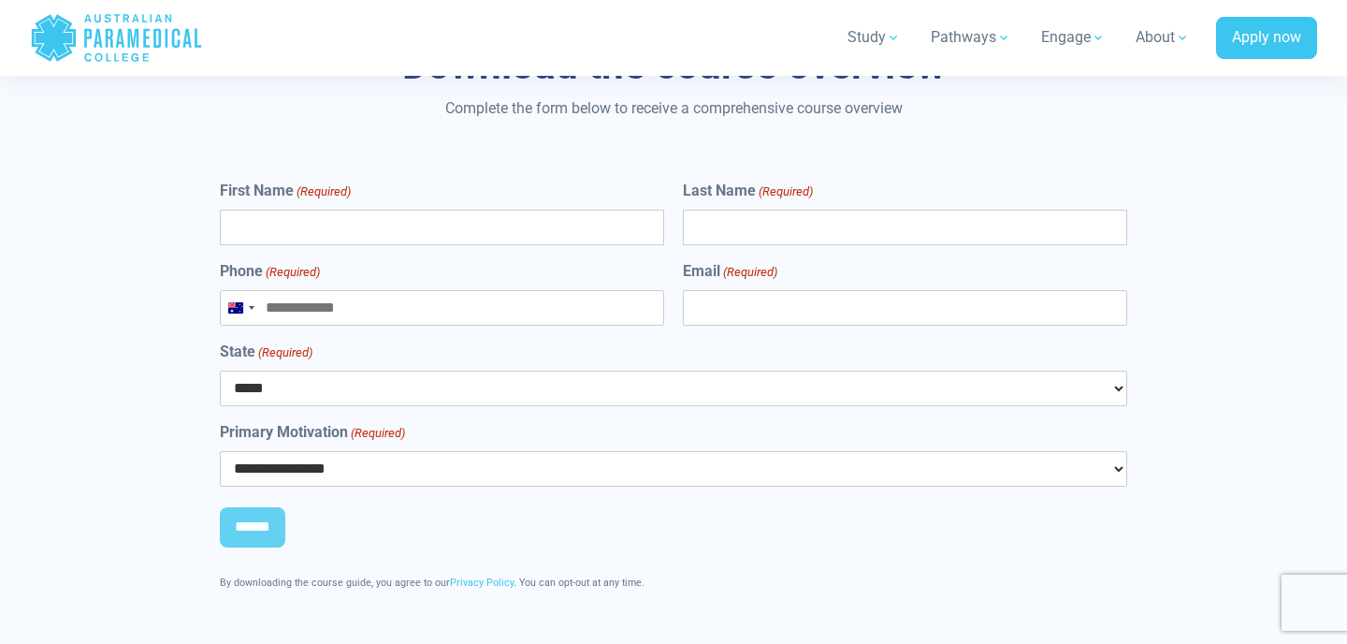
click at [760, 465] on form "**********" at bounding box center [673, 375] width 907 height 391
click at [760, 451] on select "**********" at bounding box center [673, 469] width 907 height 36
select select "**********"
click at [711, 370] on select "***** *** *** *** ** ** *** ** ***" at bounding box center [673, 388] width 907 height 36
select select "***"
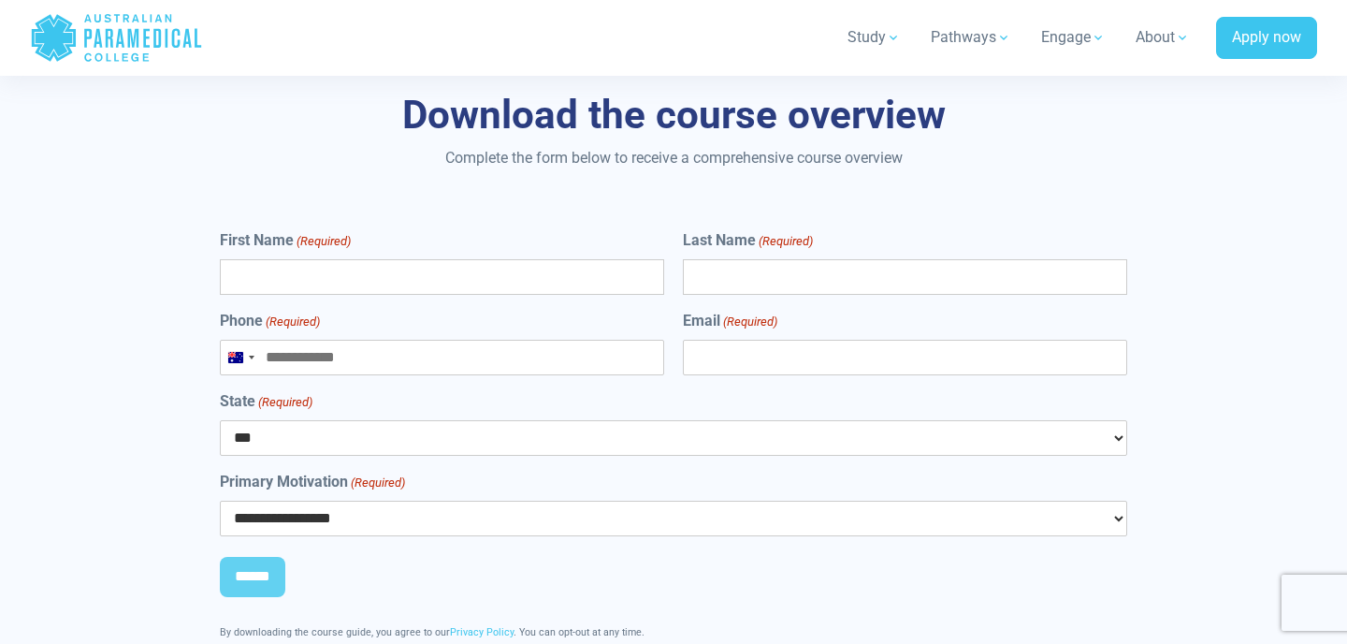
scroll to position [7131, 0]
click at [588, 266] on input "First Name (Required)" at bounding box center [442, 276] width 444 height 36
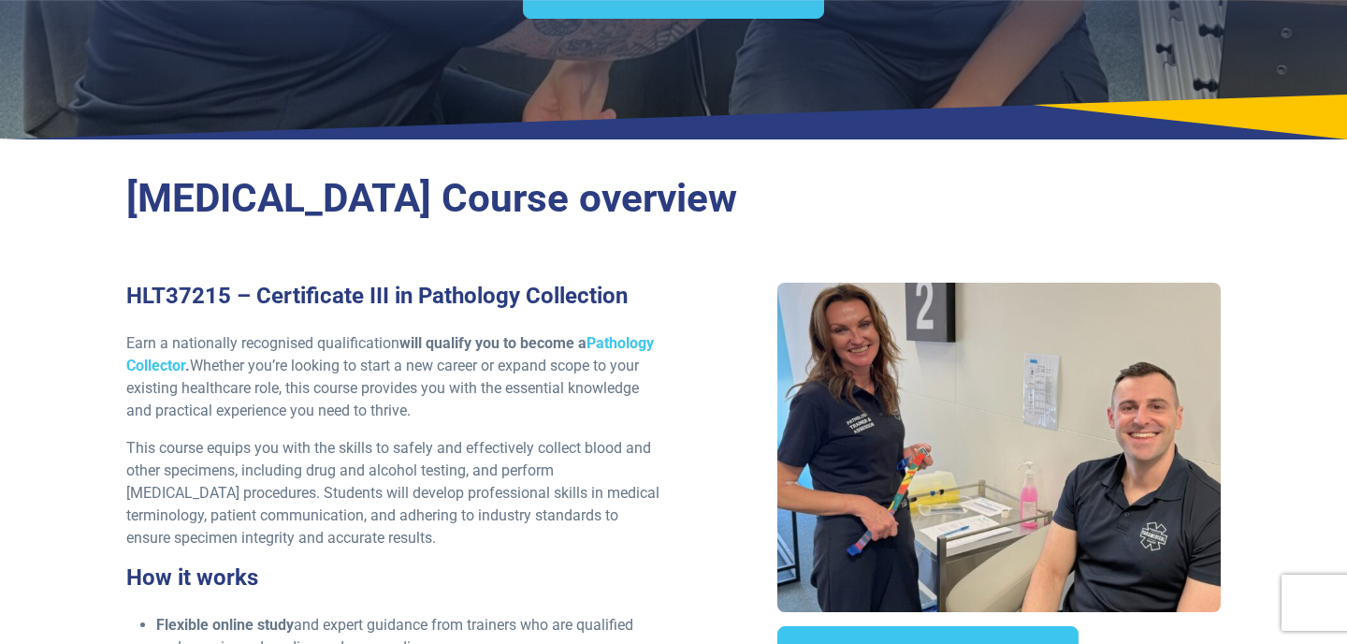
scroll to position [348, 0]
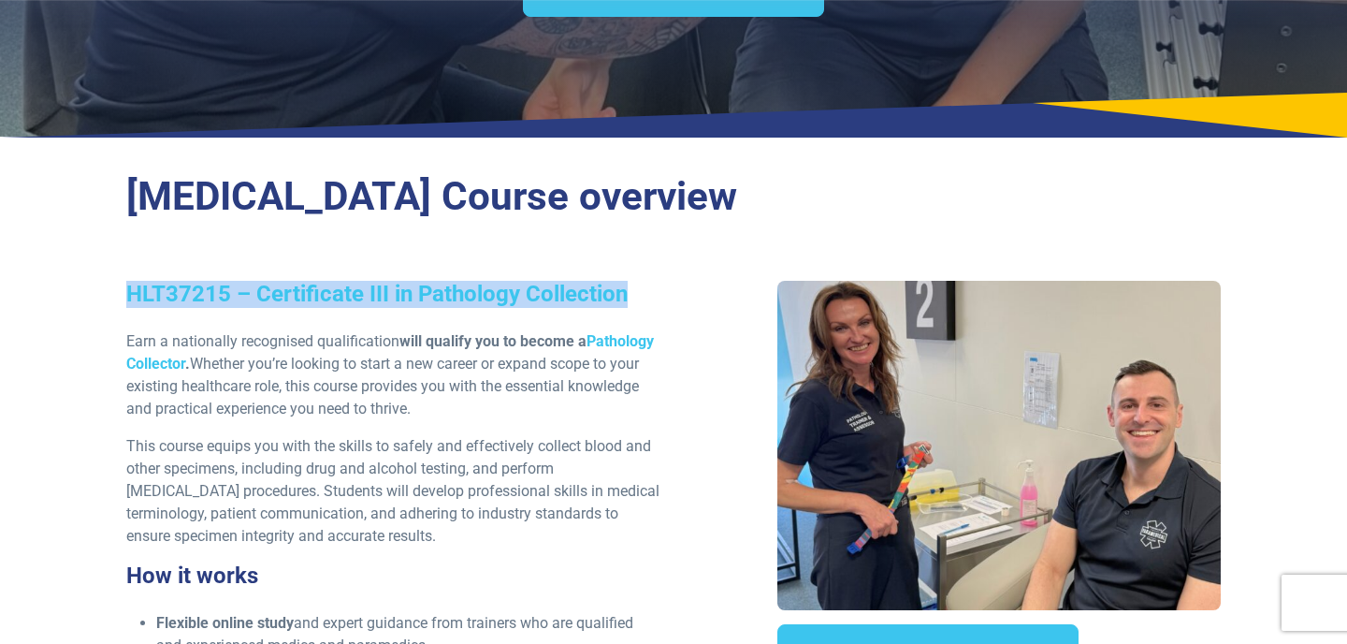
drag, startPoint x: 129, startPoint y: 299, endPoint x: 705, endPoint y: 299, distance: 576.3
click at [705, 301] on div "HLT37215 – Certificate III in Pathology Collection Earn a nationally recognised…" at bounding box center [673, 619] width 1117 height 676
copy h3 "HLT37215 – Certificate III in Pathology Collection"
